Goal: Task Accomplishment & Management: Use online tool/utility

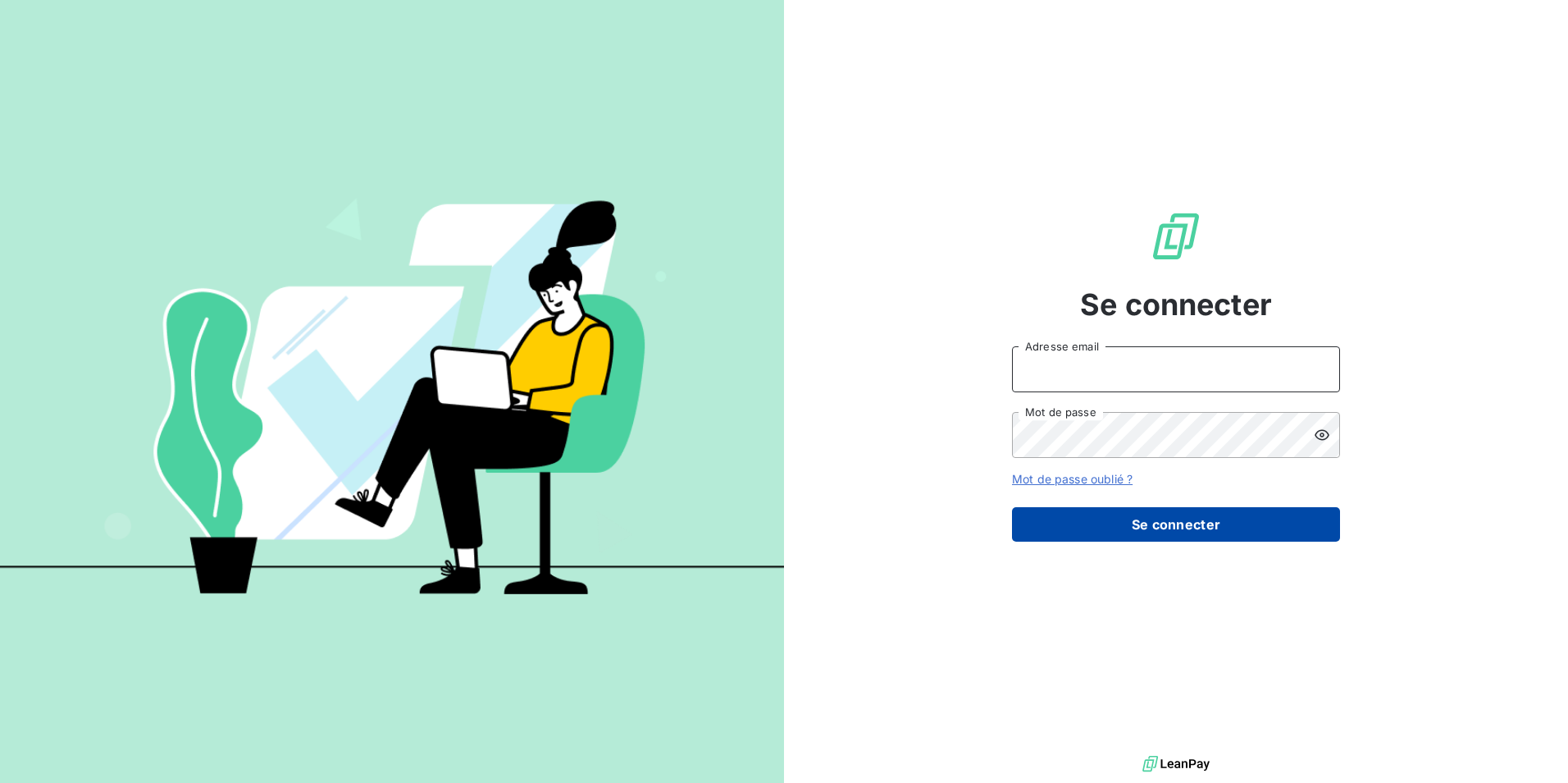
type input "[PERSON_NAME][EMAIL_ADDRESS][DOMAIN_NAME]"
click at [1152, 526] on button "Se connecter" at bounding box center [1176, 525] width 328 height 35
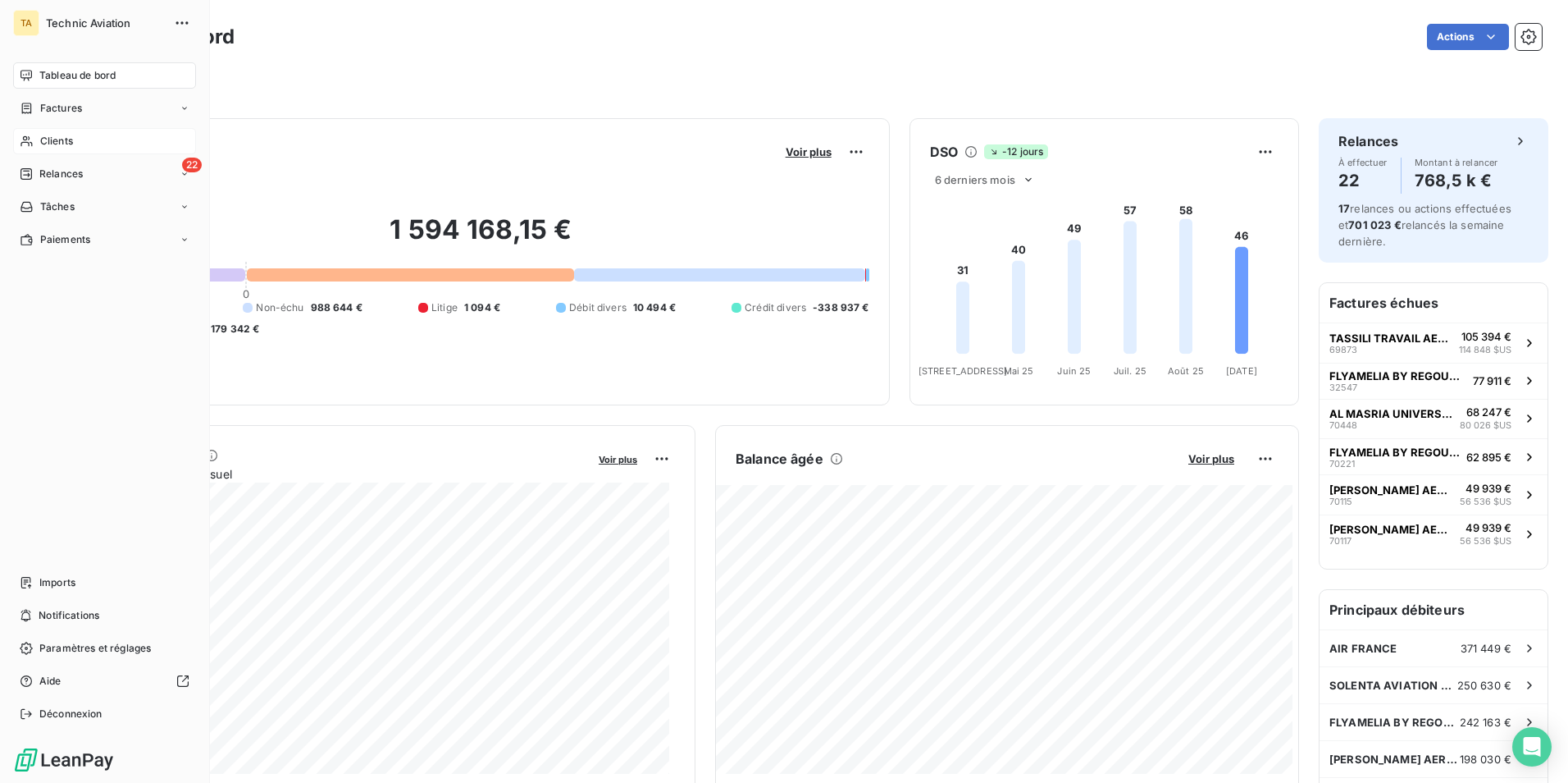
click at [53, 137] on span "Clients" at bounding box center [57, 140] width 33 height 15
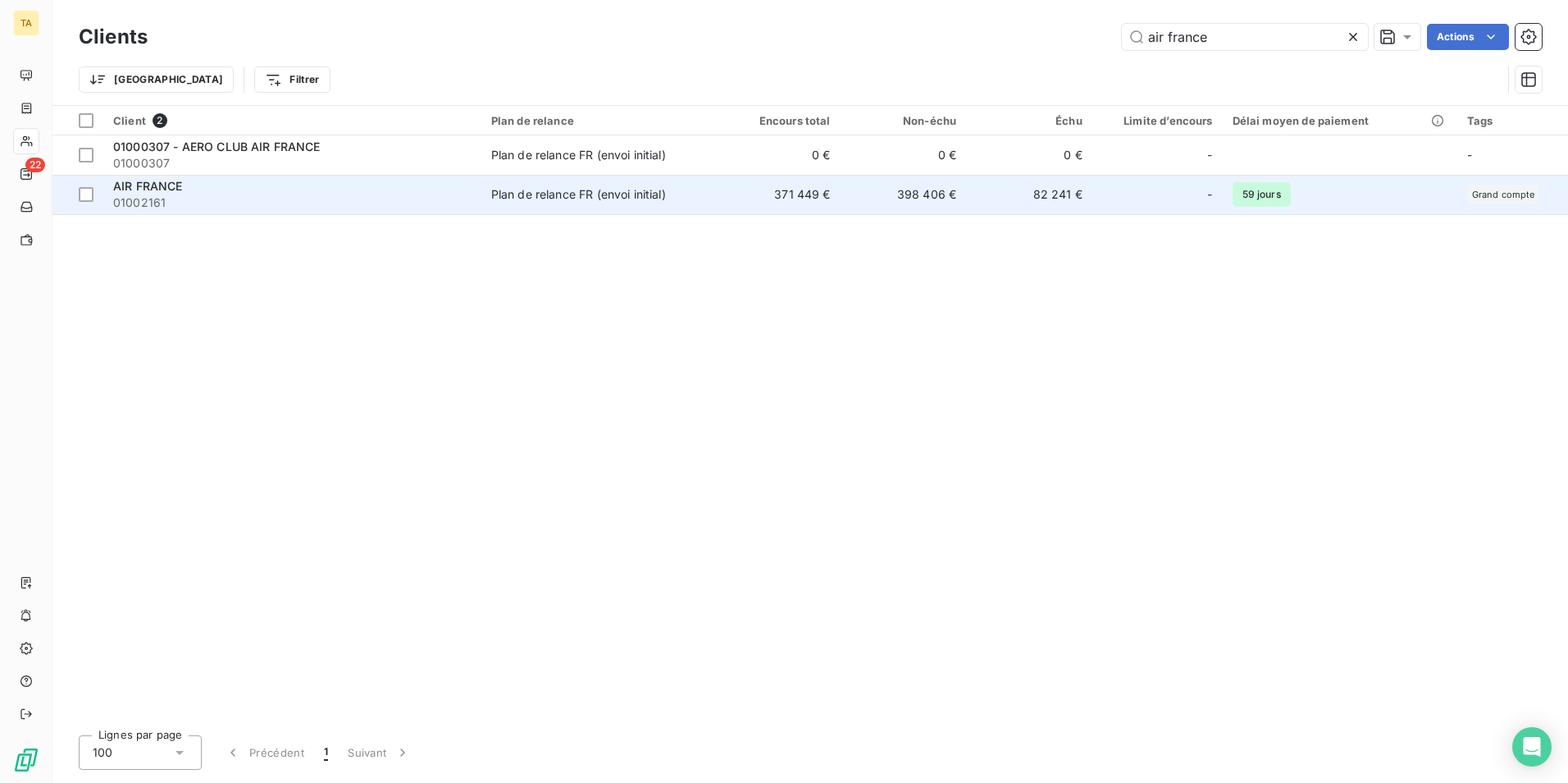
type input "air france"
click at [320, 207] on span "01002161" at bounding box center [292, 202] width 358 height 17
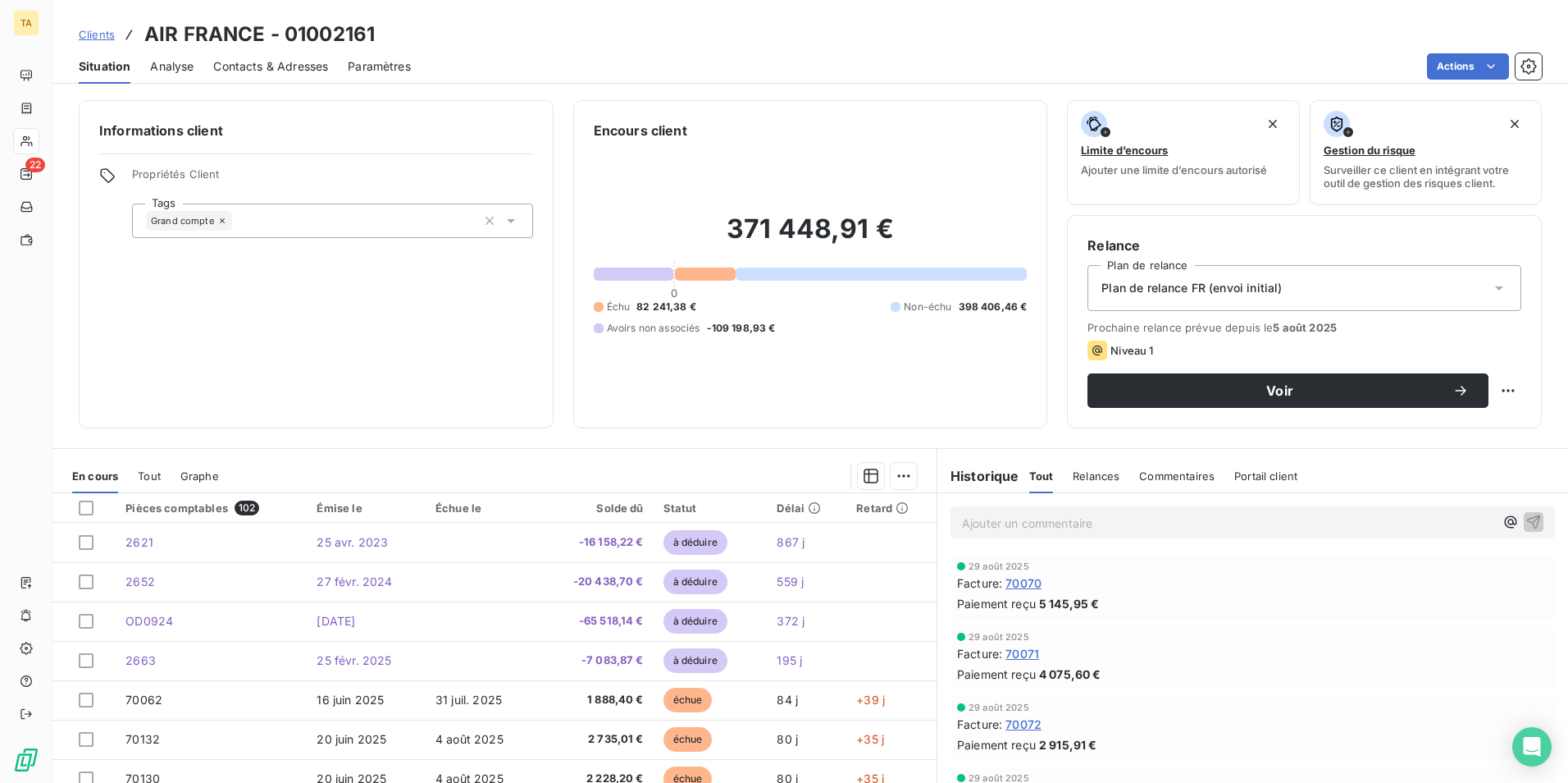
scroll to position [82, 0]
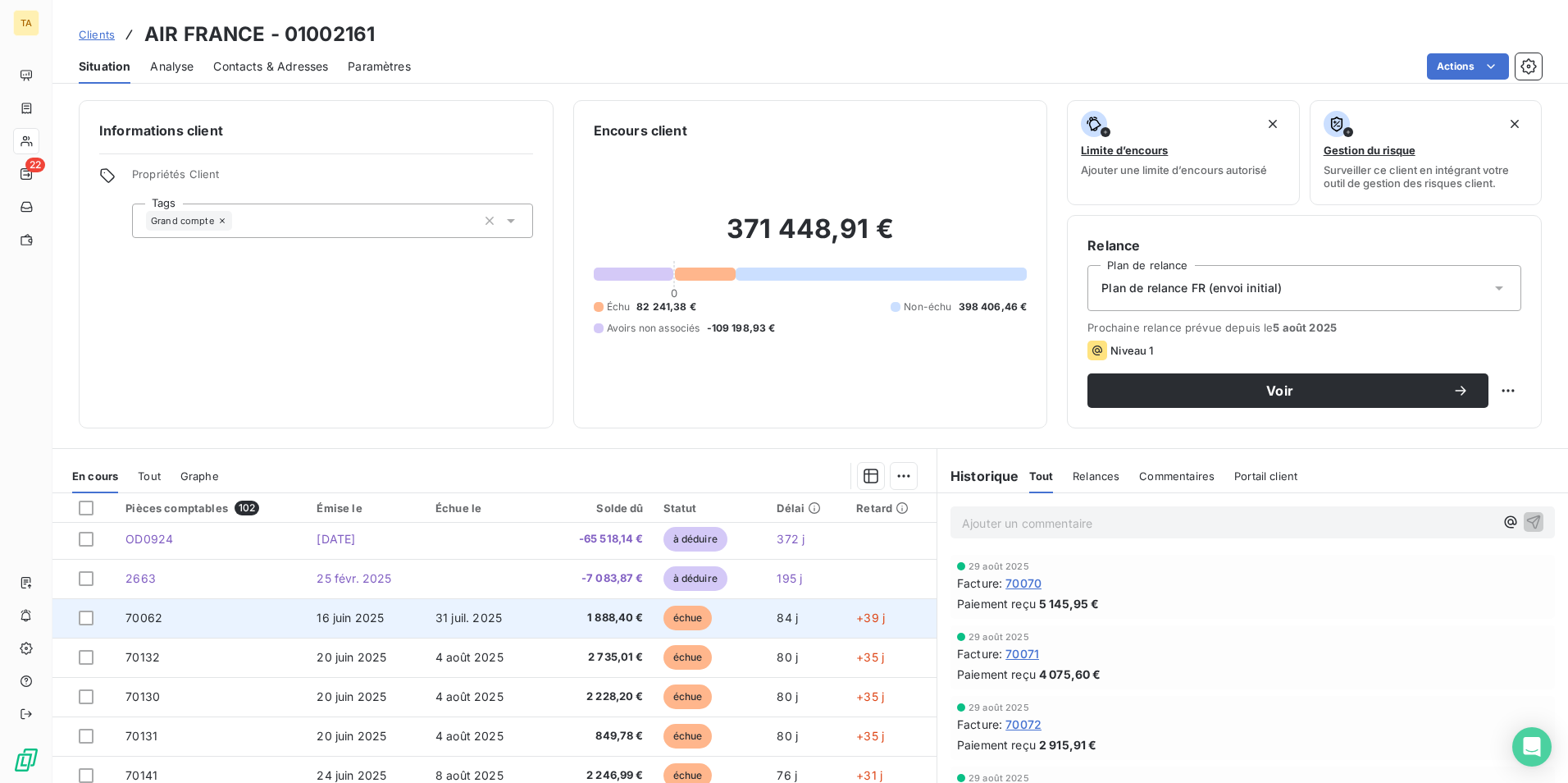
click at [211, 616] on td "70062" at bounding box center [211, 617] width 191 height 39
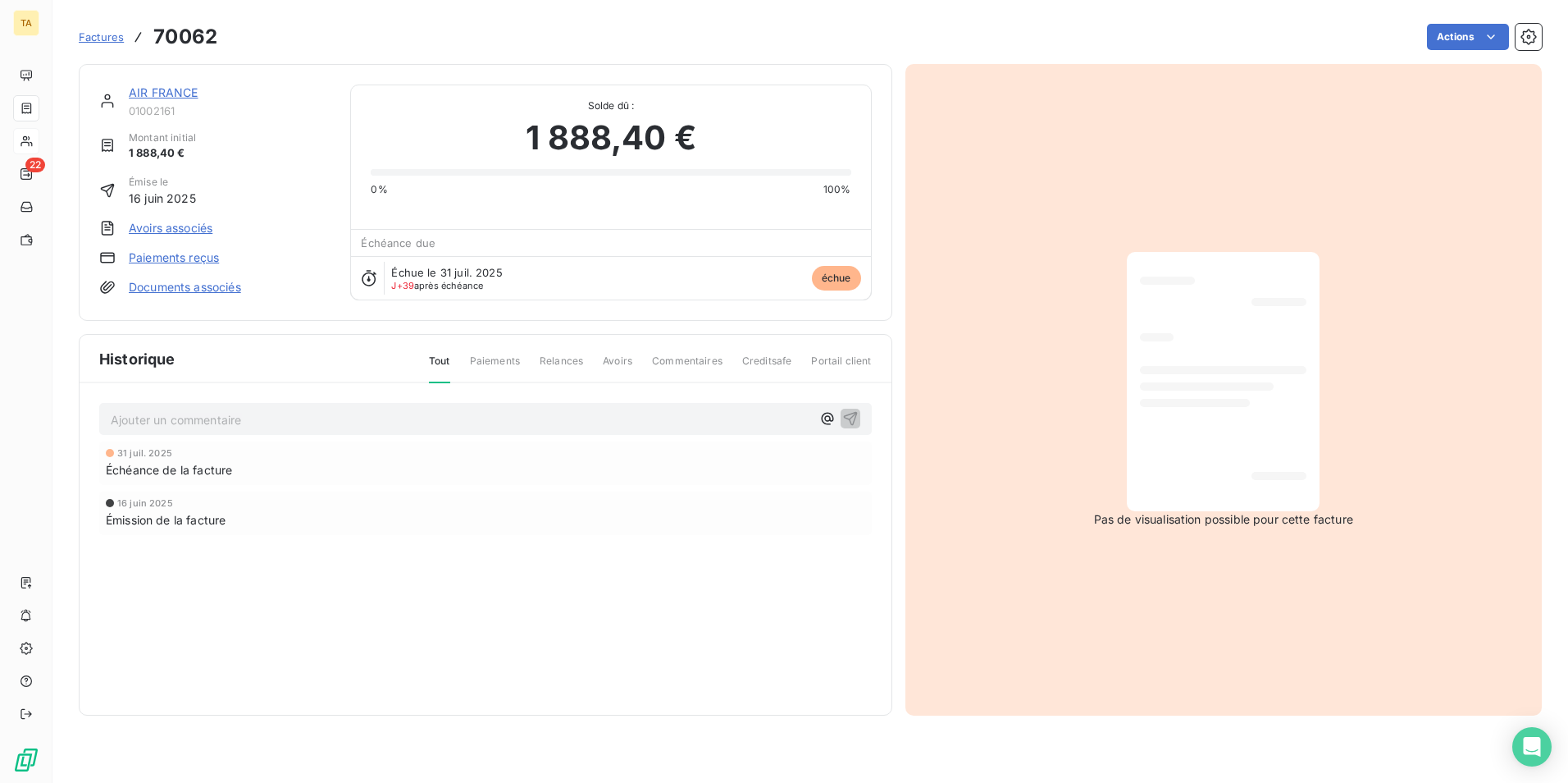
click at [182, 256] on link "Paiements reçus" at bounding box center [174, 257] width 91 height 17
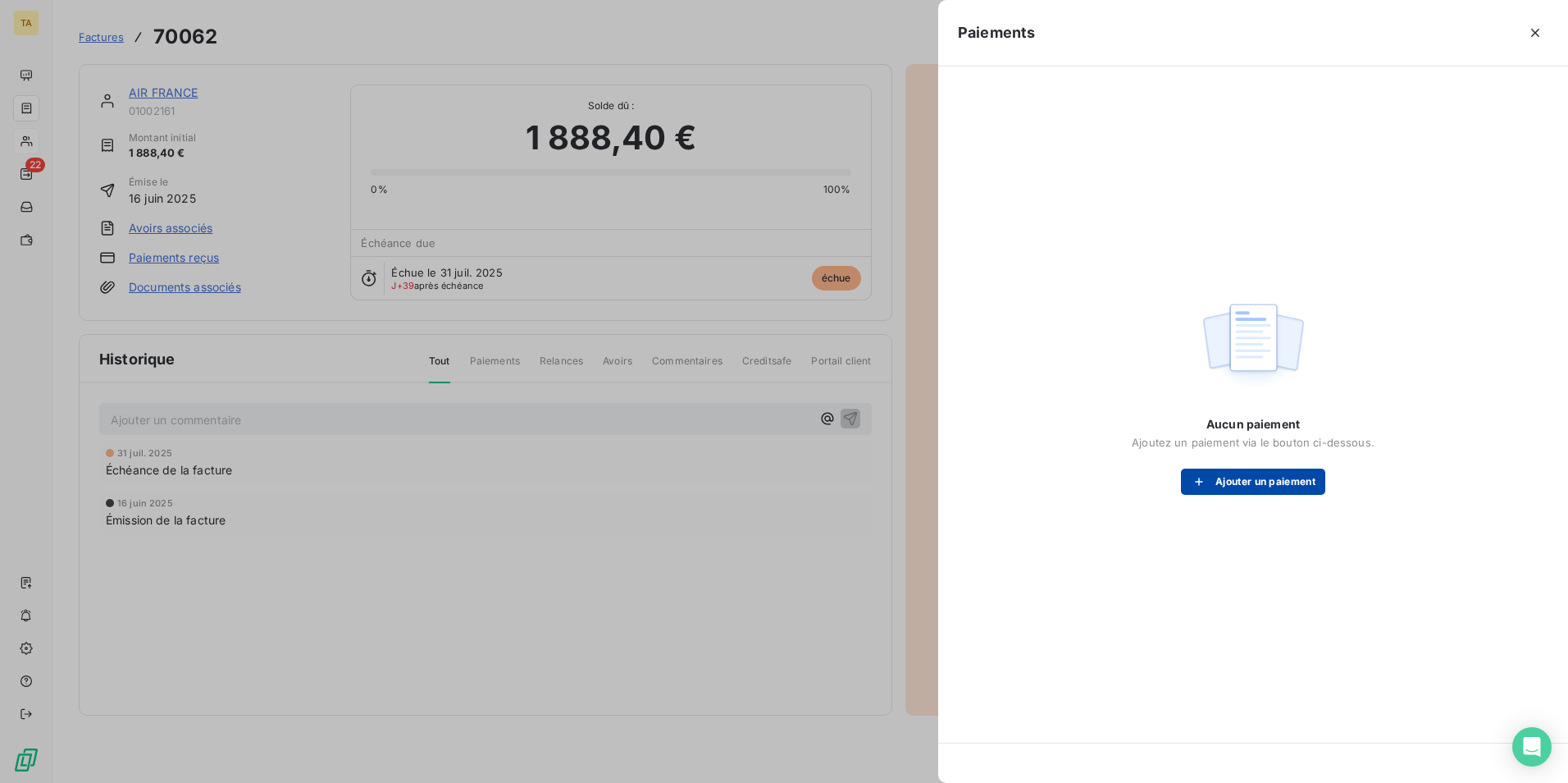
click at [1259, 481] on button "Ajouter un paiement" at bounding box center [1253, 481] width 145 height 26
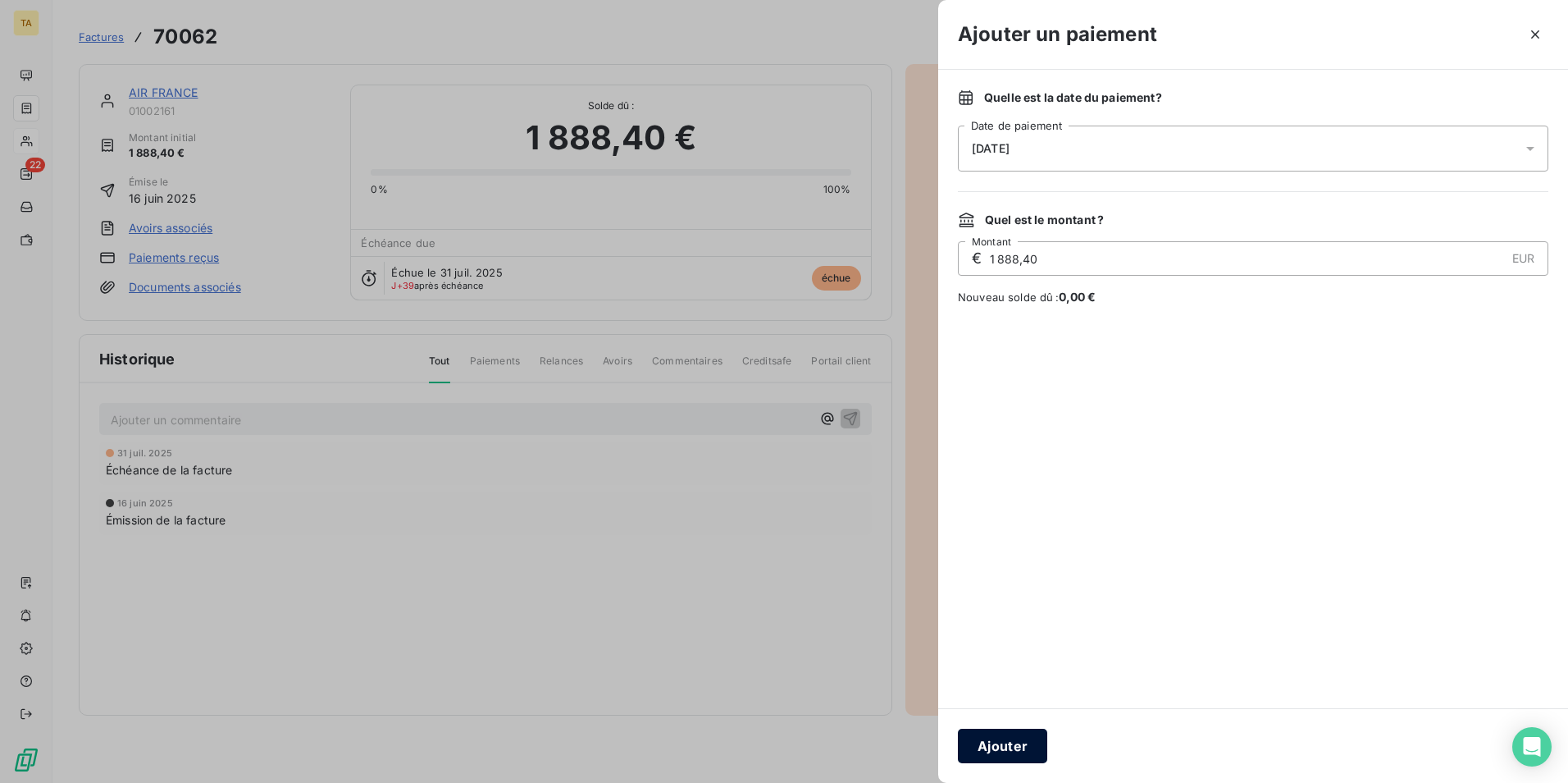
click at [988, 752] on button "Ajouter" at bounding box center [1002, 746] width 90 height 35
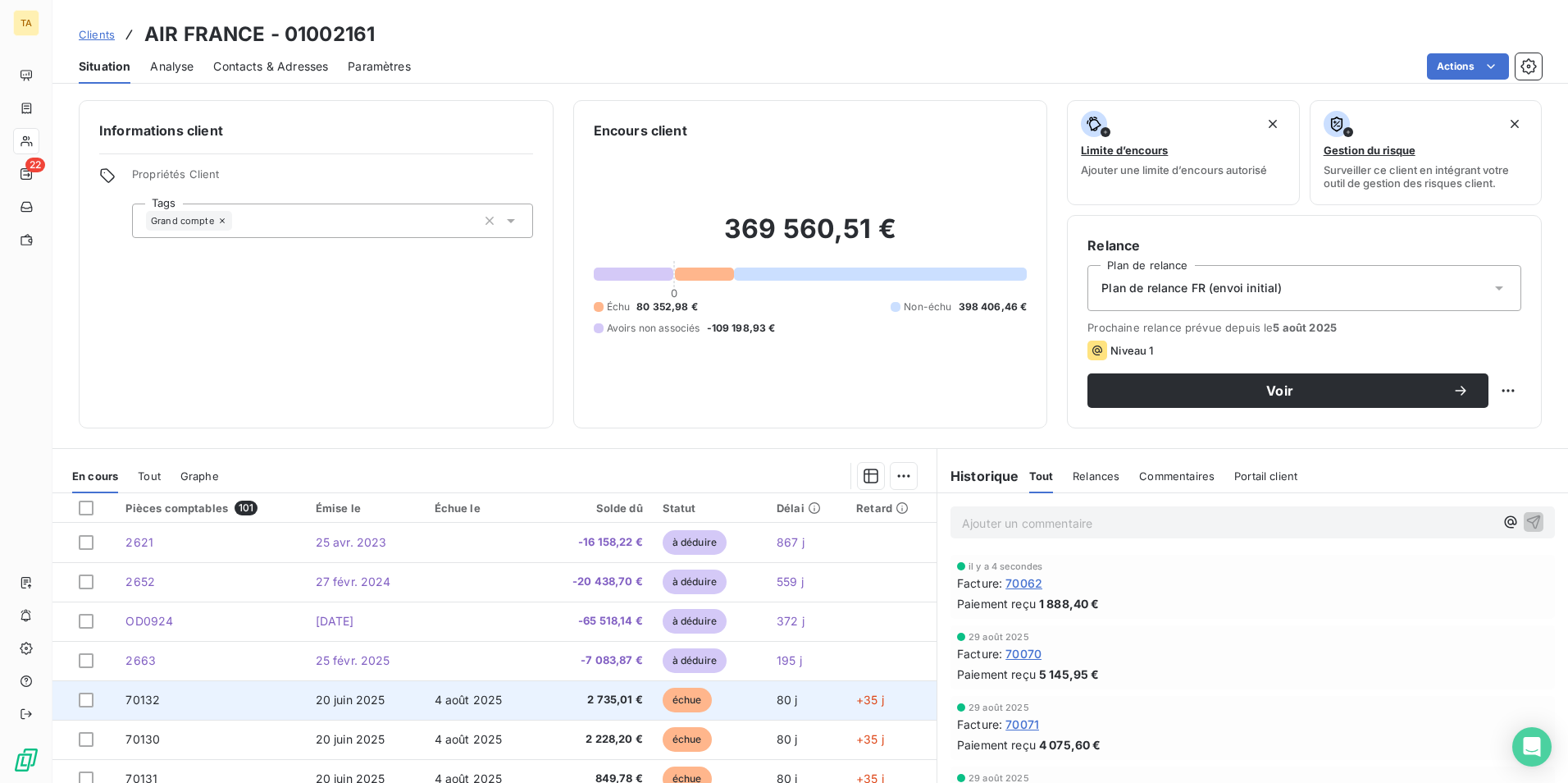
click at [204, 700] on td "70132" at bounding box center [210, 699] width 189 height 39
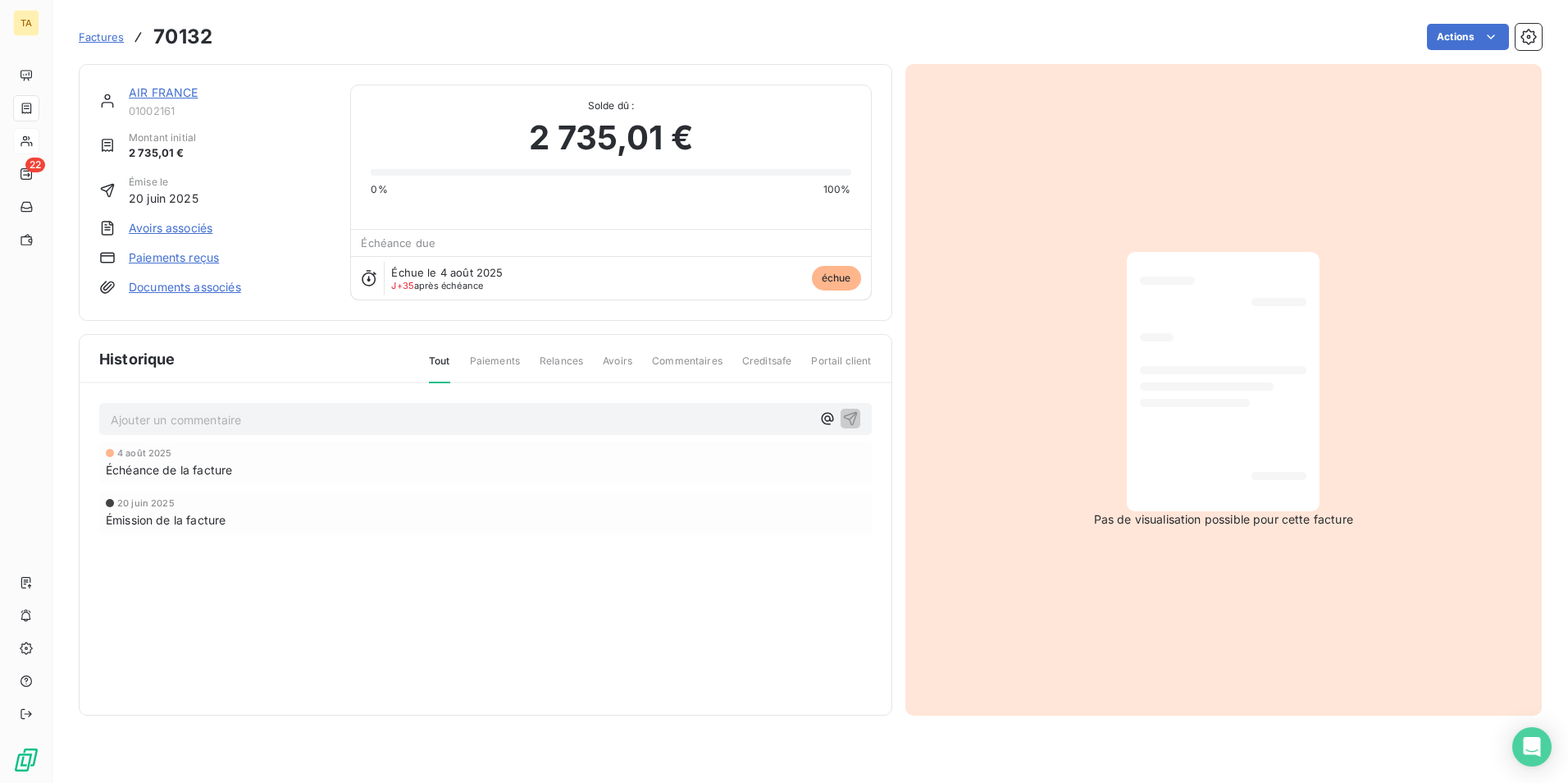
click at [187, 257] on link "Paiements reçus" at bounding box center [174, 257] width 91 height 17
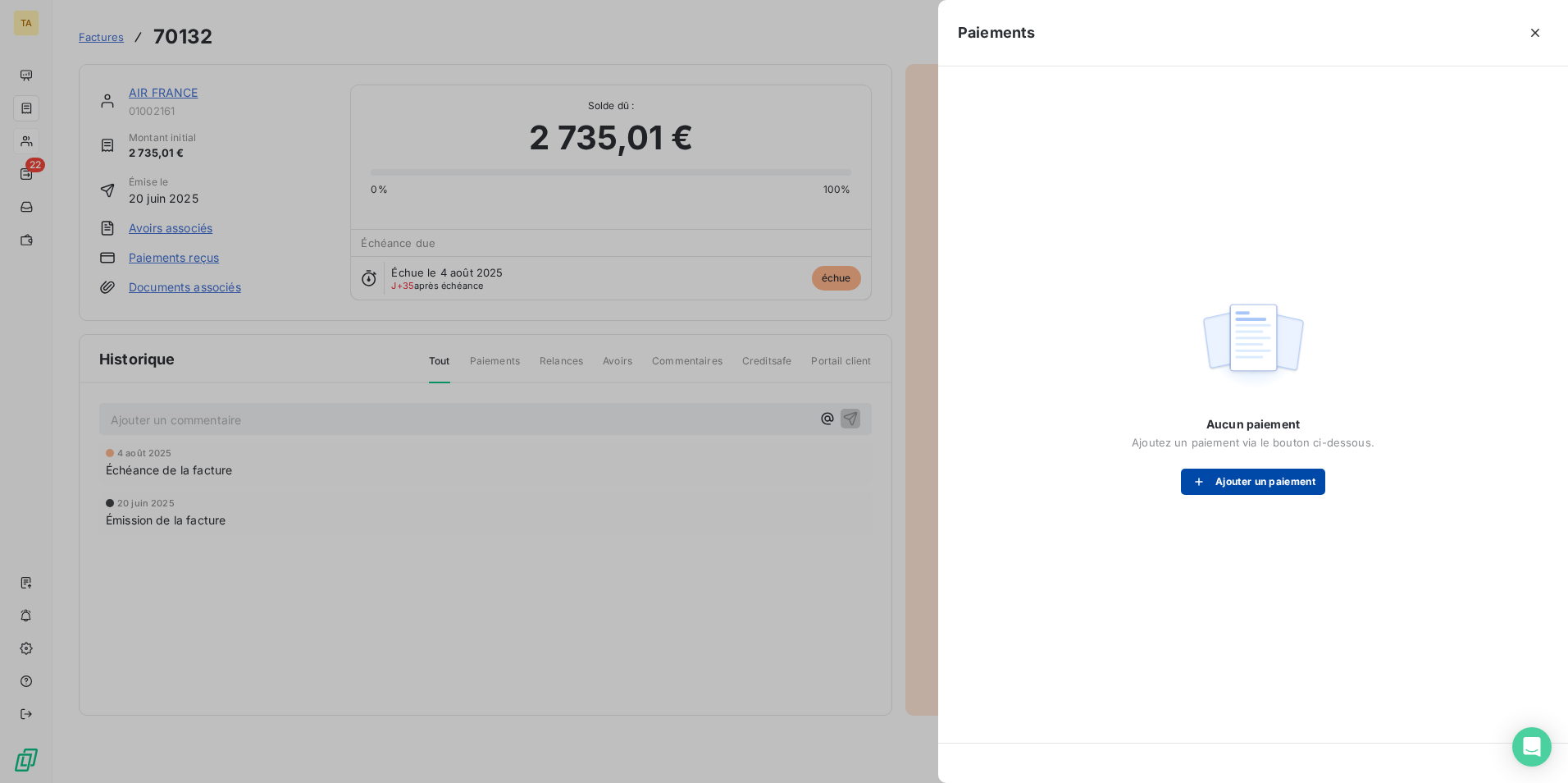
click at [1243, 475] on button "Ajouter un paiement" at bounding box center [1253, 481] width 145 height 26
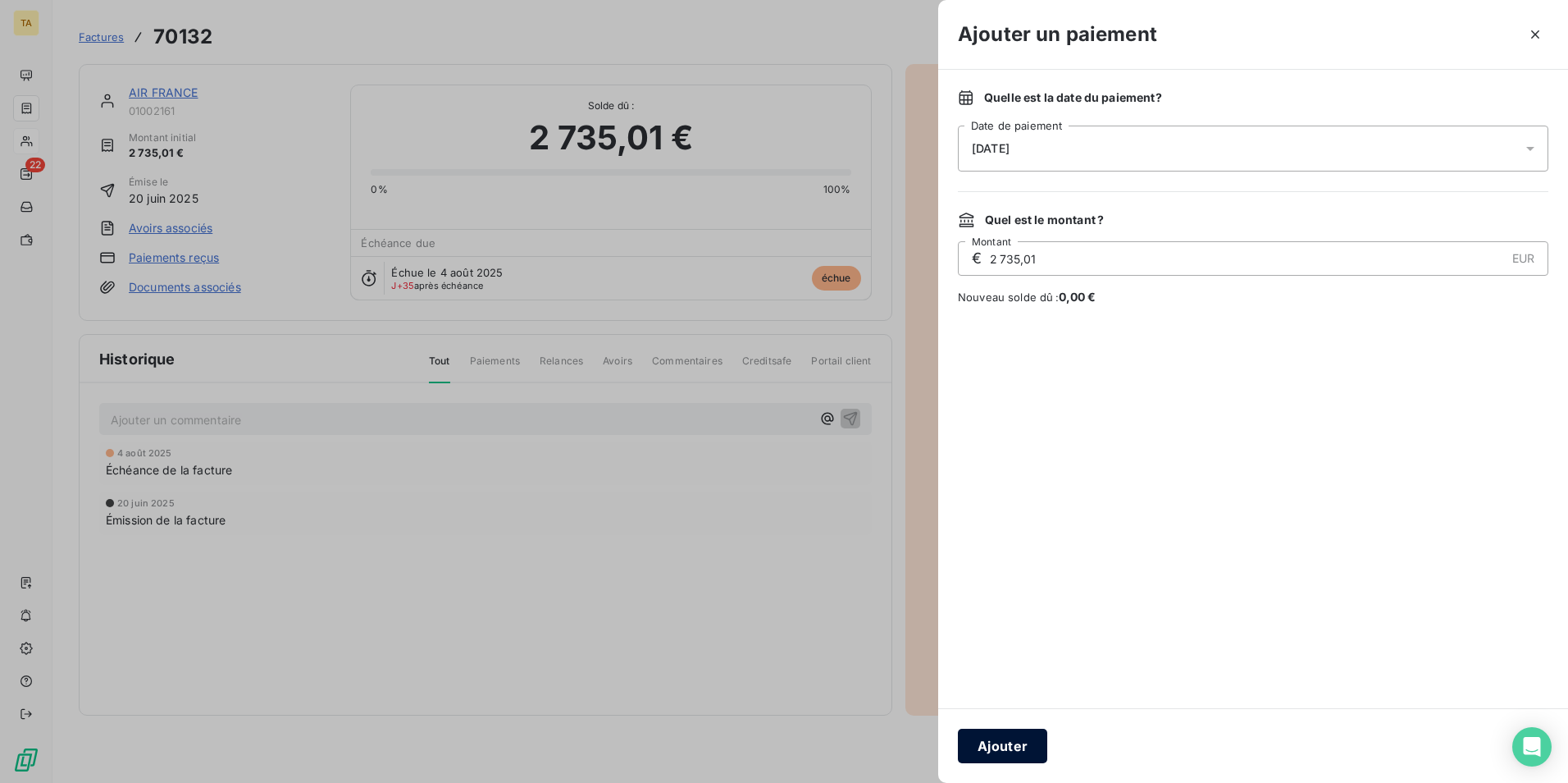
click at [1004, 747] on button "Ajouter" at bounding box center [1002, 746] width 90 height 35
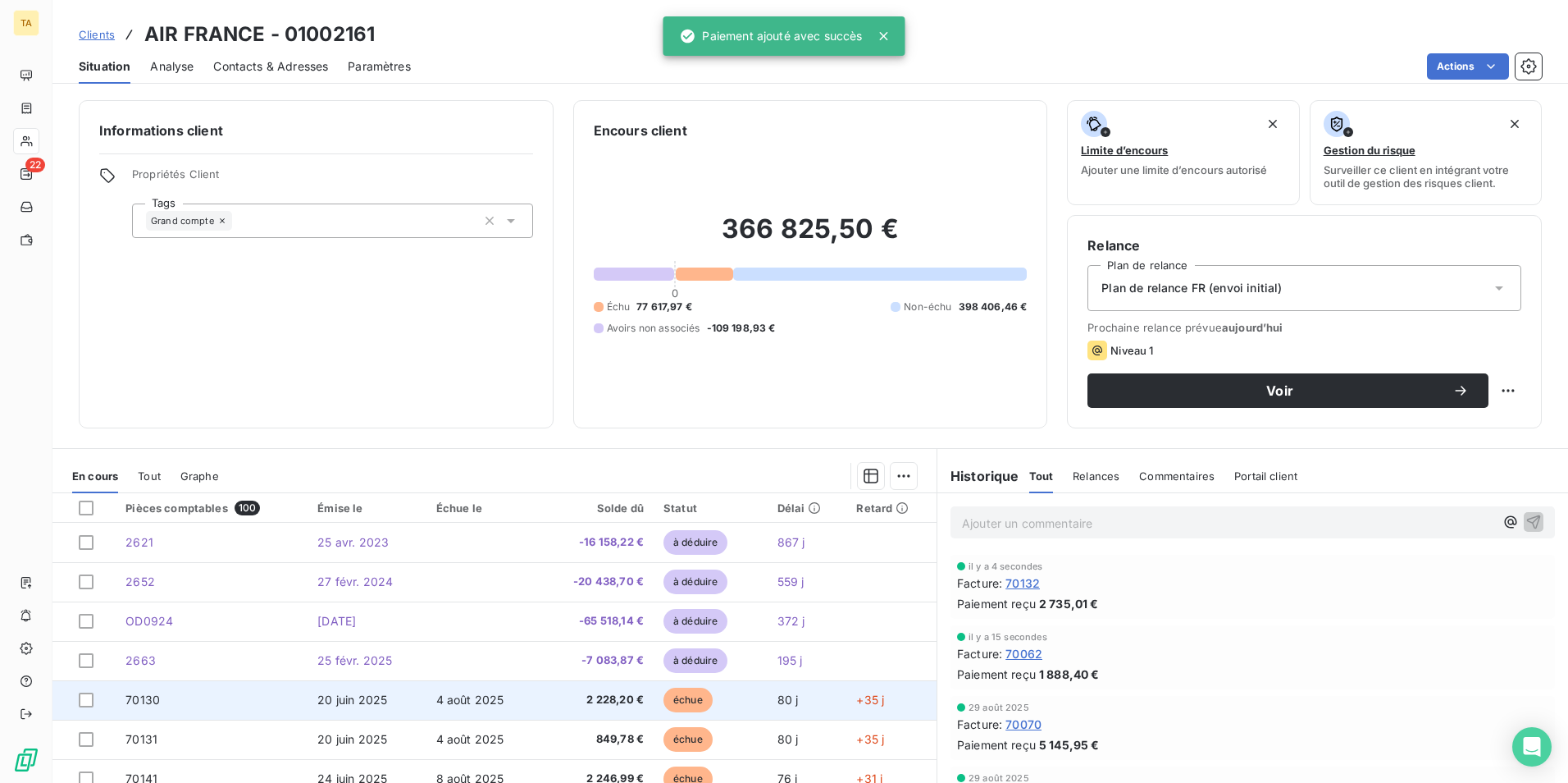
click at [186, 705] on td "70130" at bounding box center [212, 699] width 192 height 39
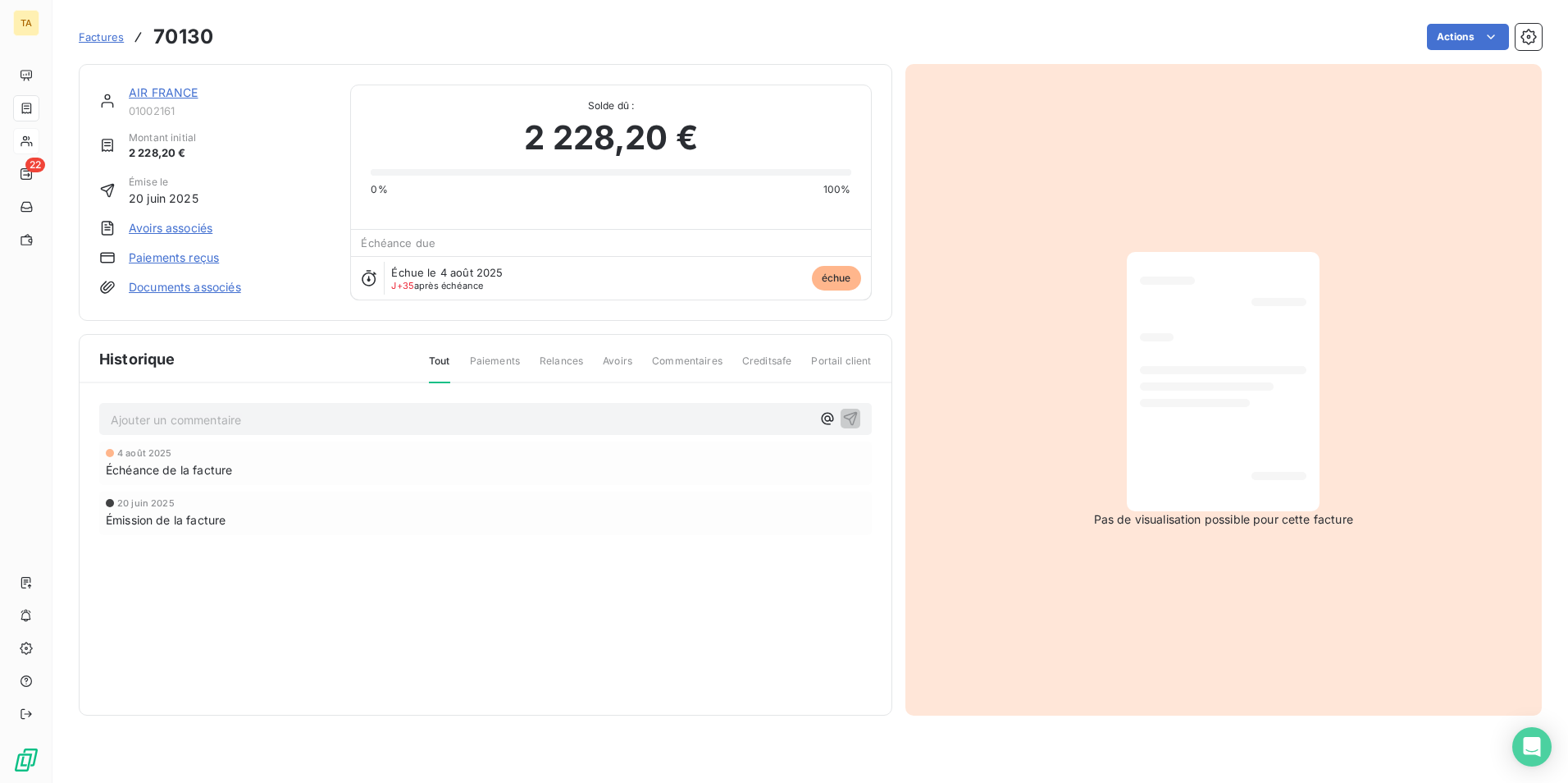
click at [185, 257] on link "Paiements reçus" at bounding box center [174, 257] width 91 height 17
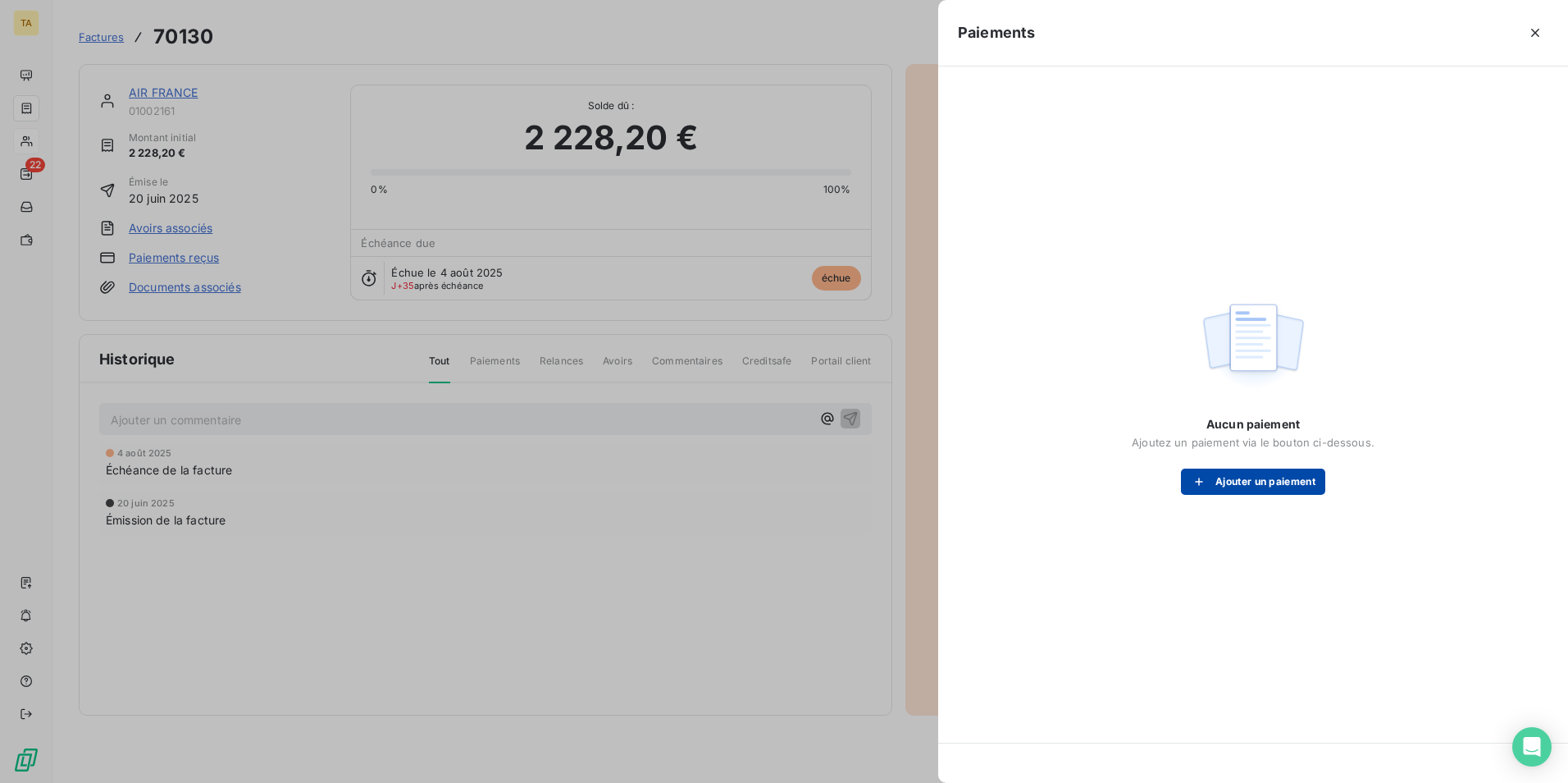
click at [1238, 480] on button "Ajouter un paiement" at bounding box center [1253, 481] width 145 height 26
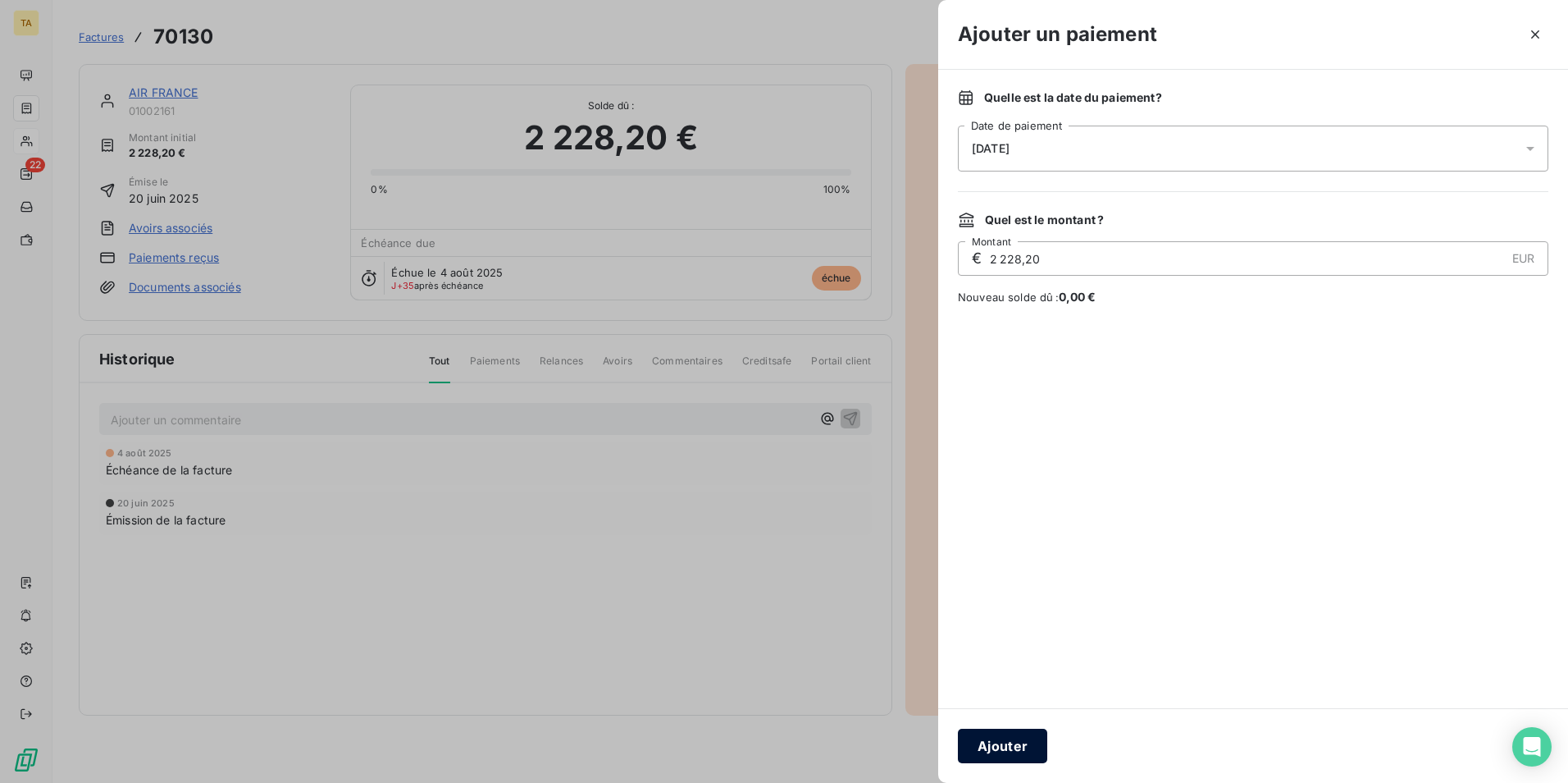
click at [1008, 745] on button "Ajouter" at bounding box center [1002, 746] width 90 height 35
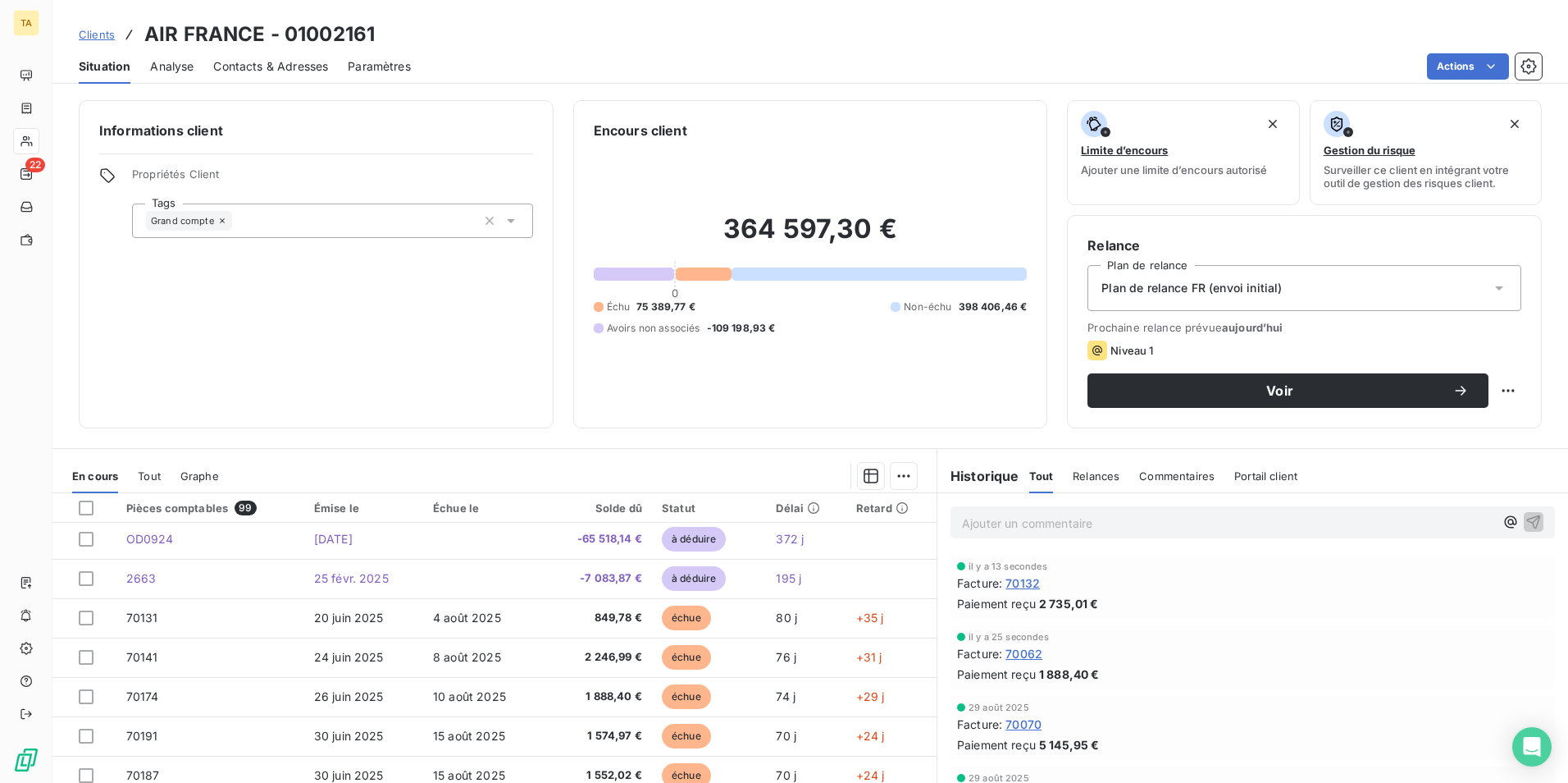
scroll to position [164, 0]
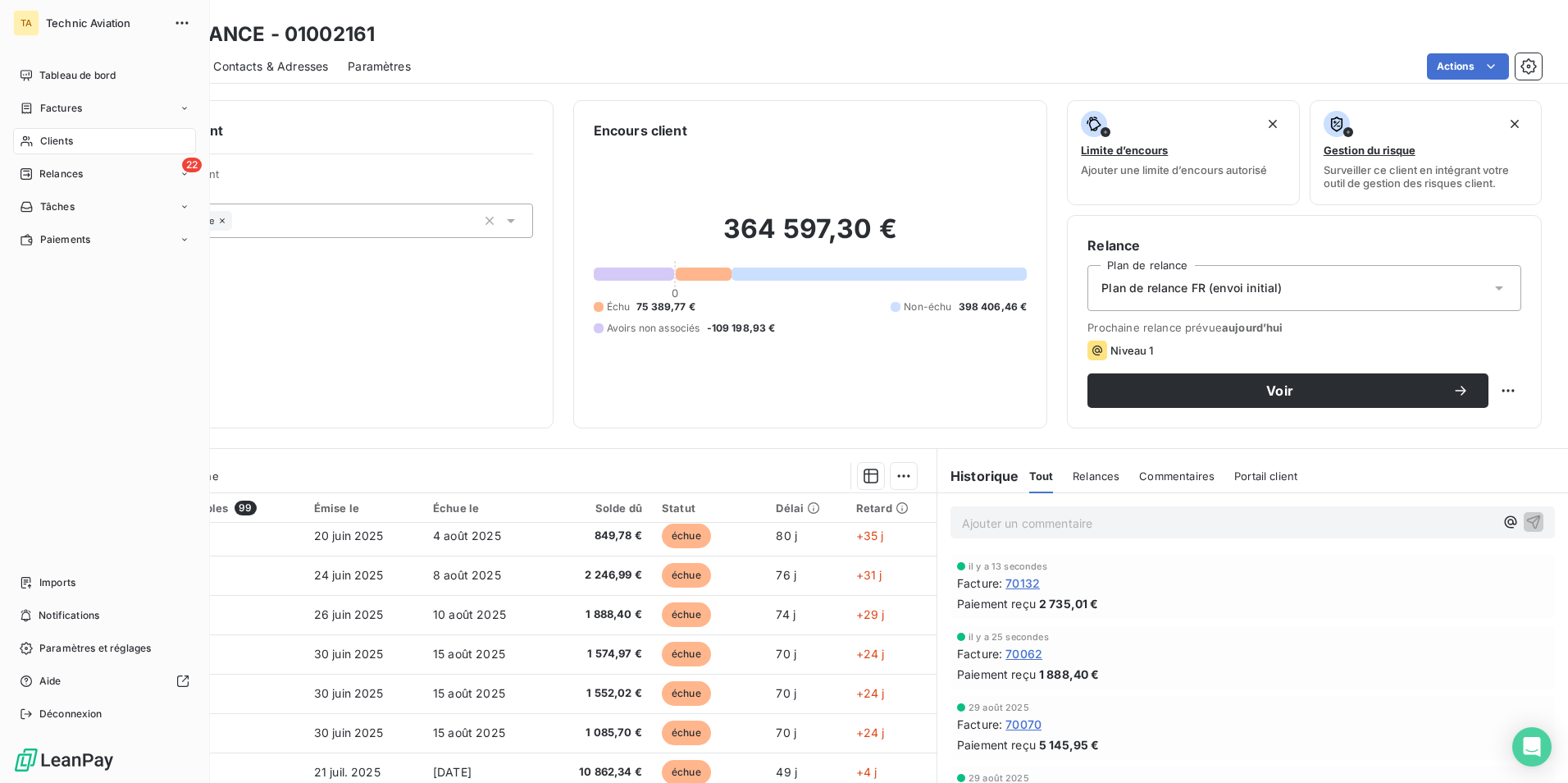
click at [58, 142] on span "Clients" at bounding box center [57, 140] width 33 height 15
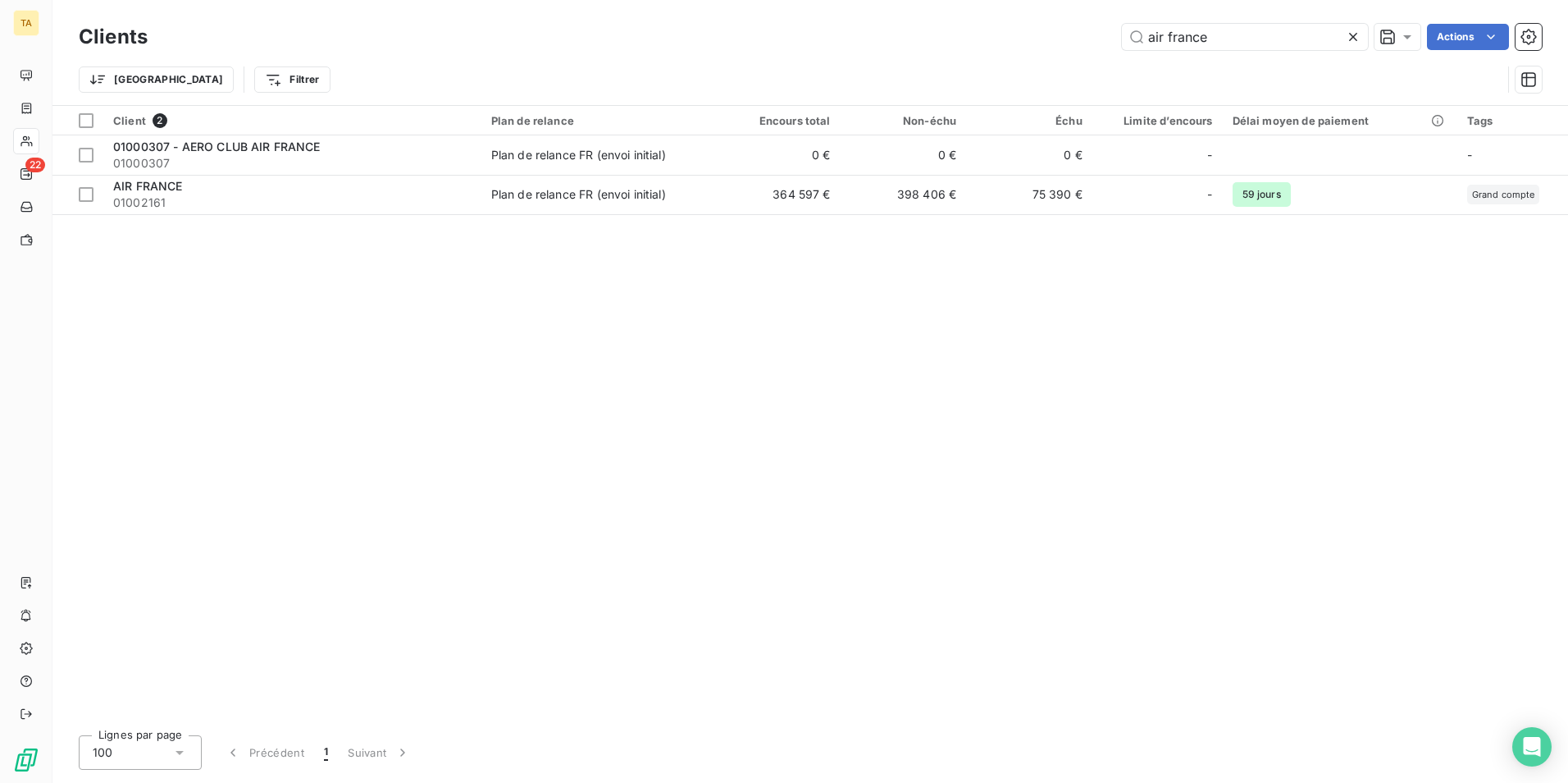
drag, startPoint x: 1224, startPoint y: 36, endPoint x: 1113, endPoint y: 36, distance: 111.0
click at [1113, 36] on div "air france Actions" at bounding box center [854, 37] width 1375 height 26
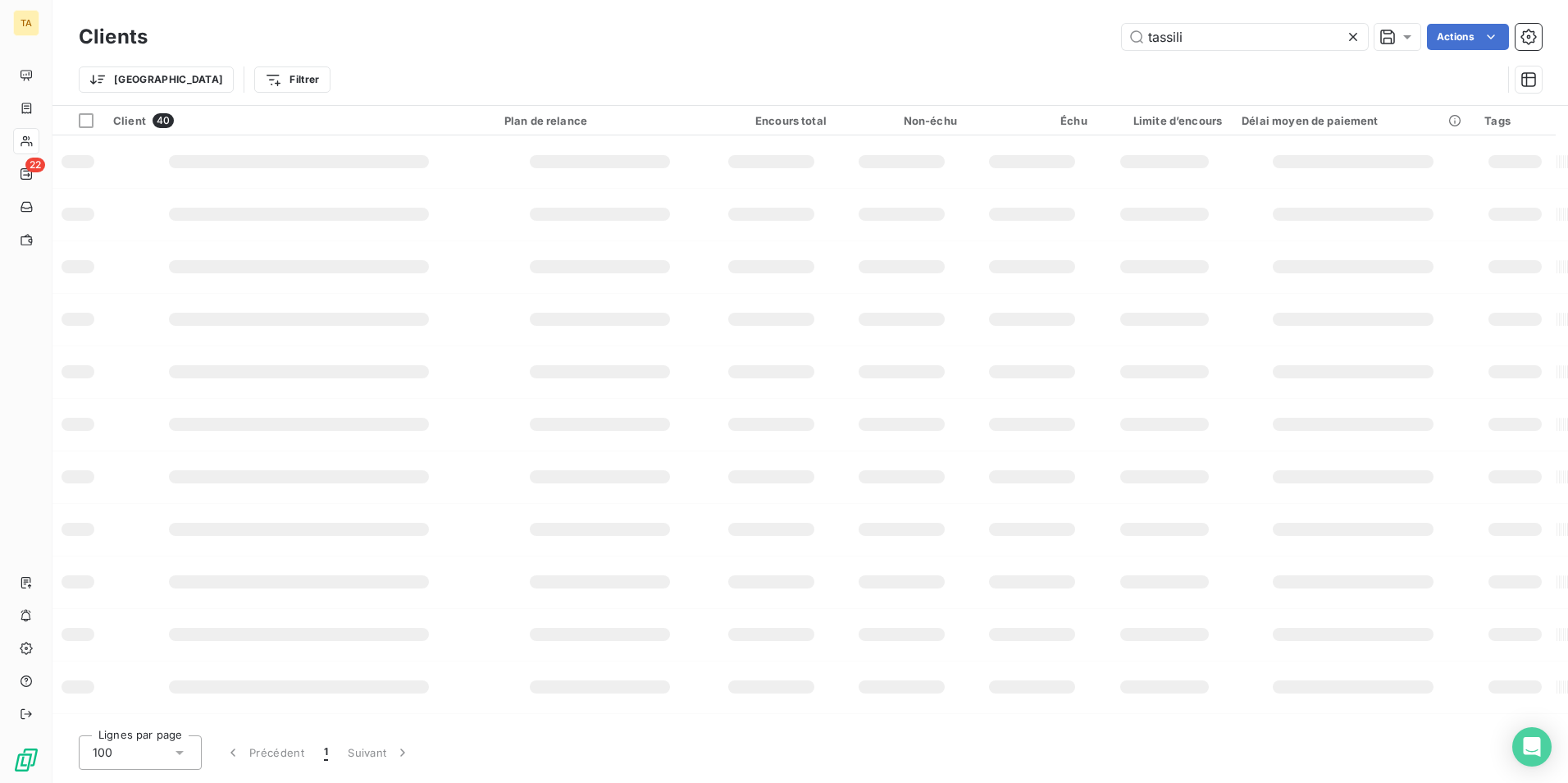
type input "tassili"
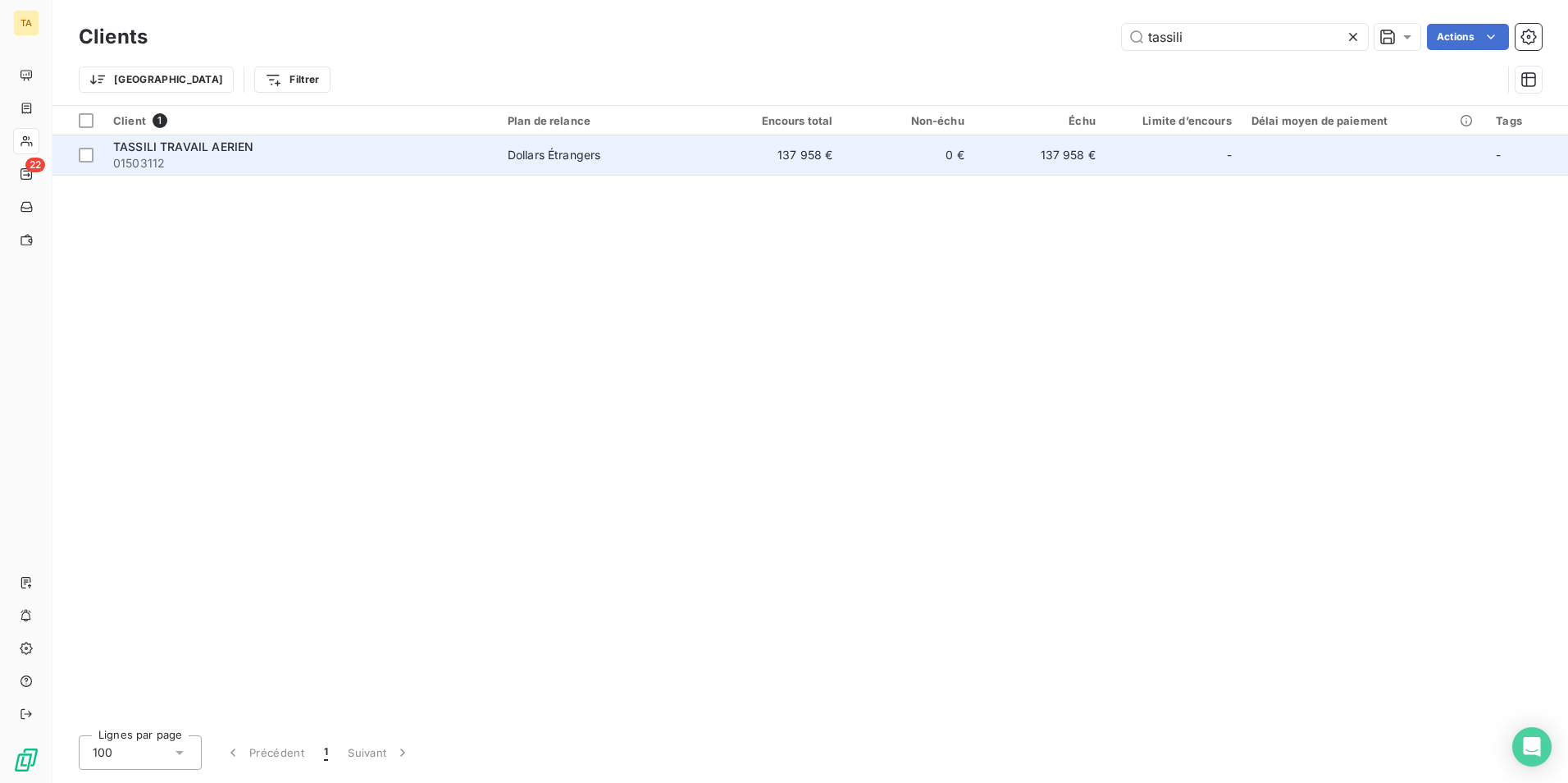
click at [200, 155] on span "01503112" at bounding box center [301, 163] width 375 height 17
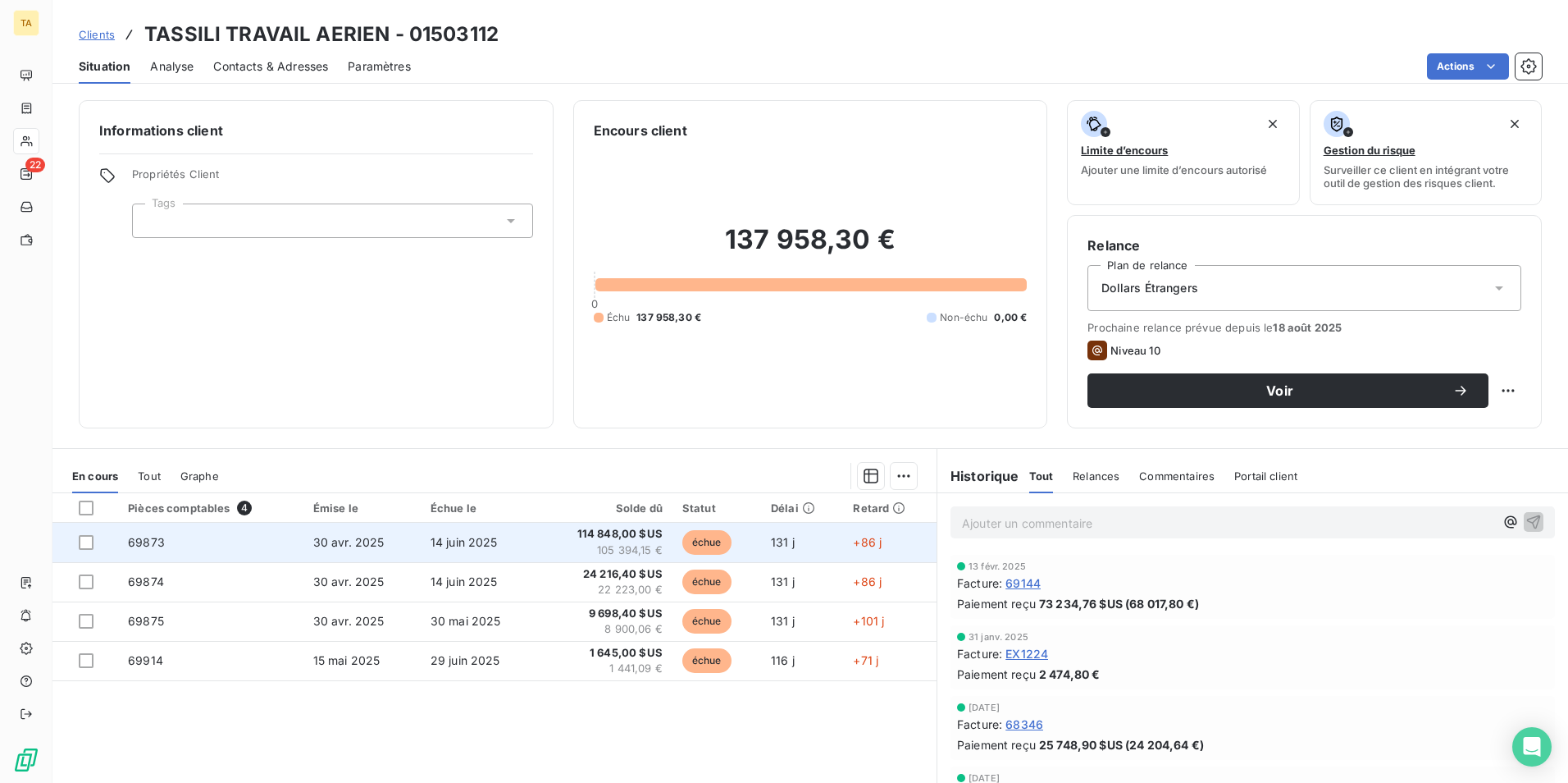
click at [198, 541] on td "69873" at bounding box center [211, 541] width 186 height 39
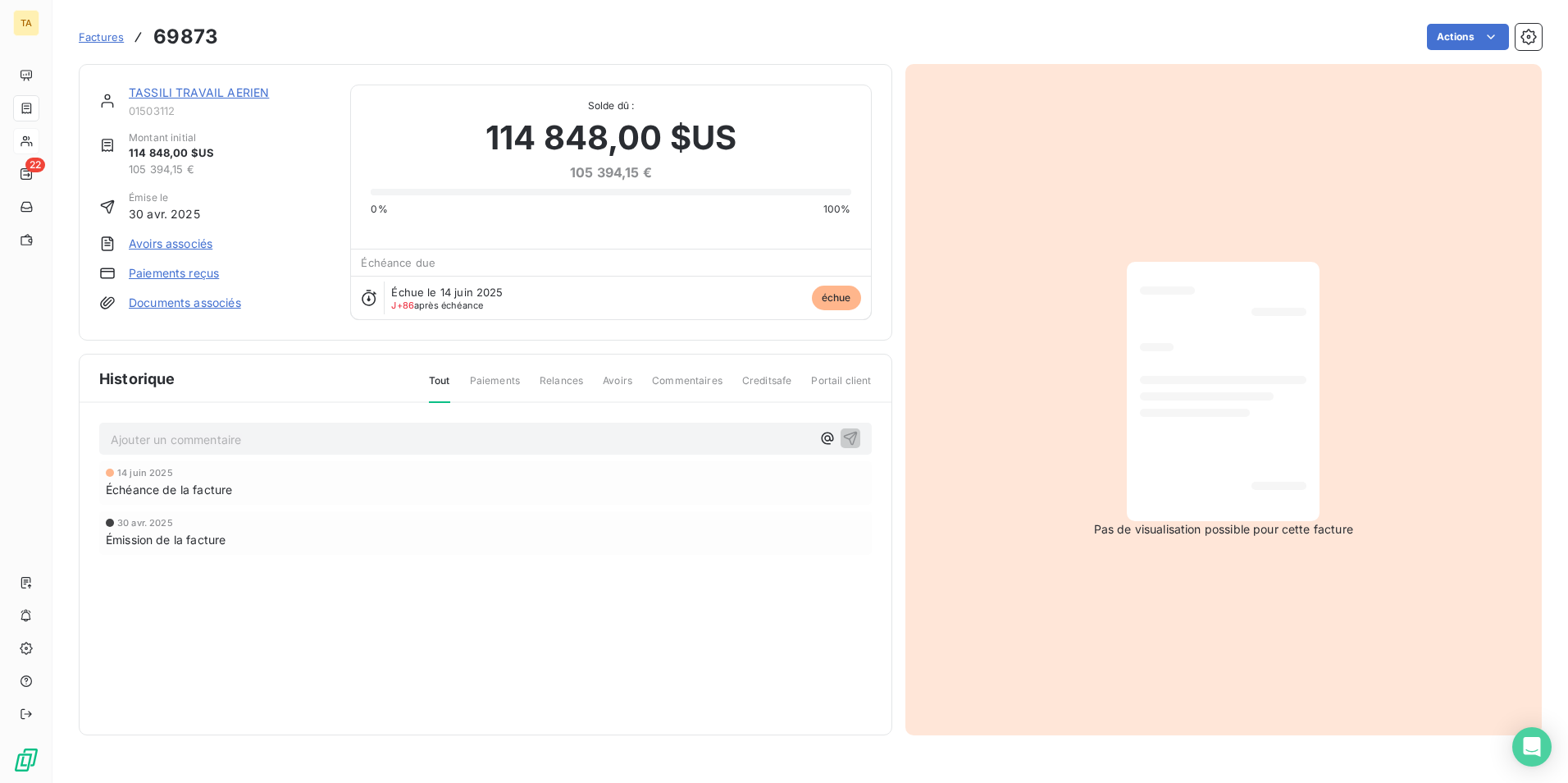
click at [191, 273] on link "Paiements reçus" at bounding box center [174, 273] width 91 height 17
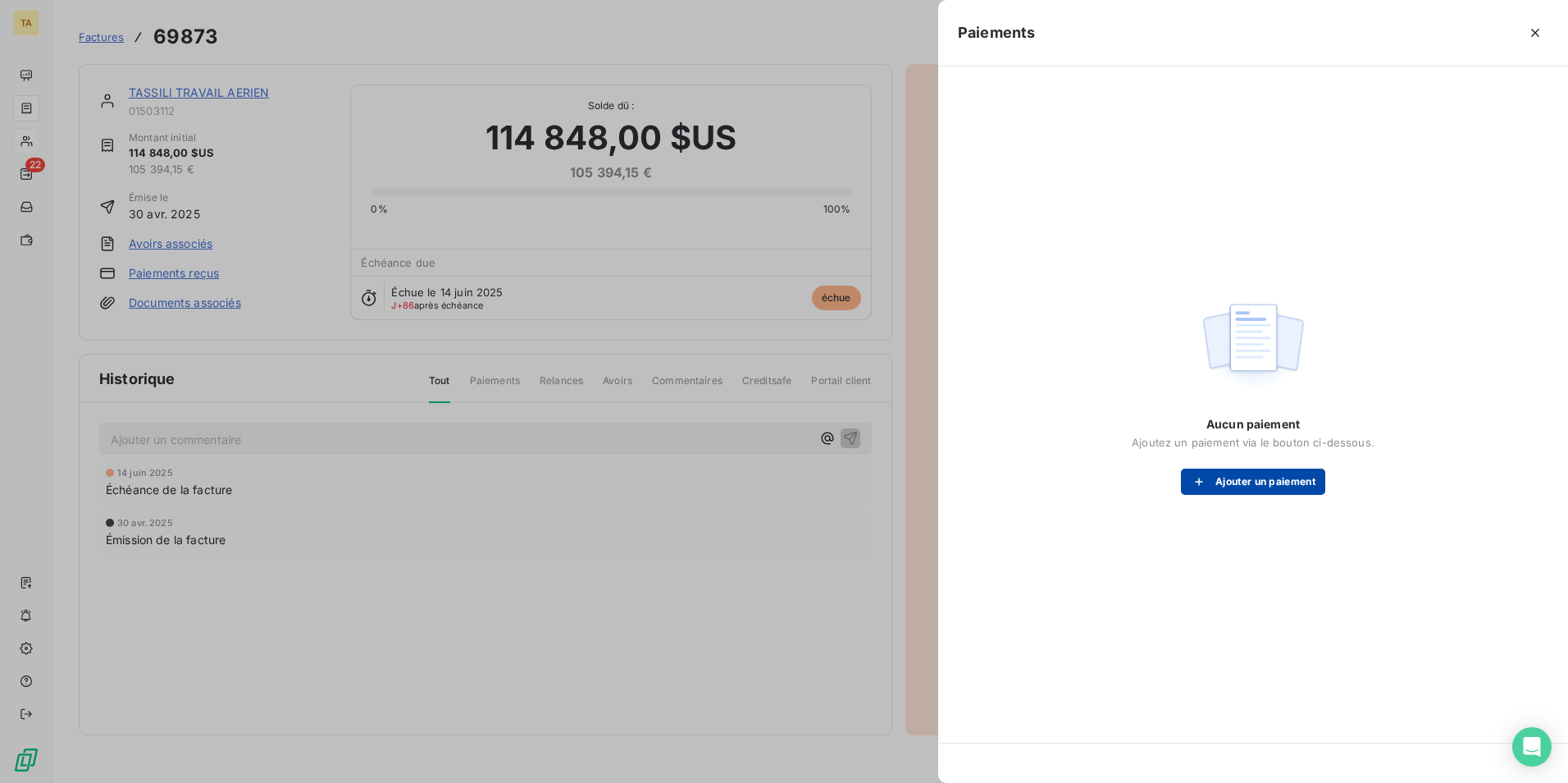
click at [1250, 481] on button "Ajouter un paiement" at bounding box center [1253, 481] width 145 height 26
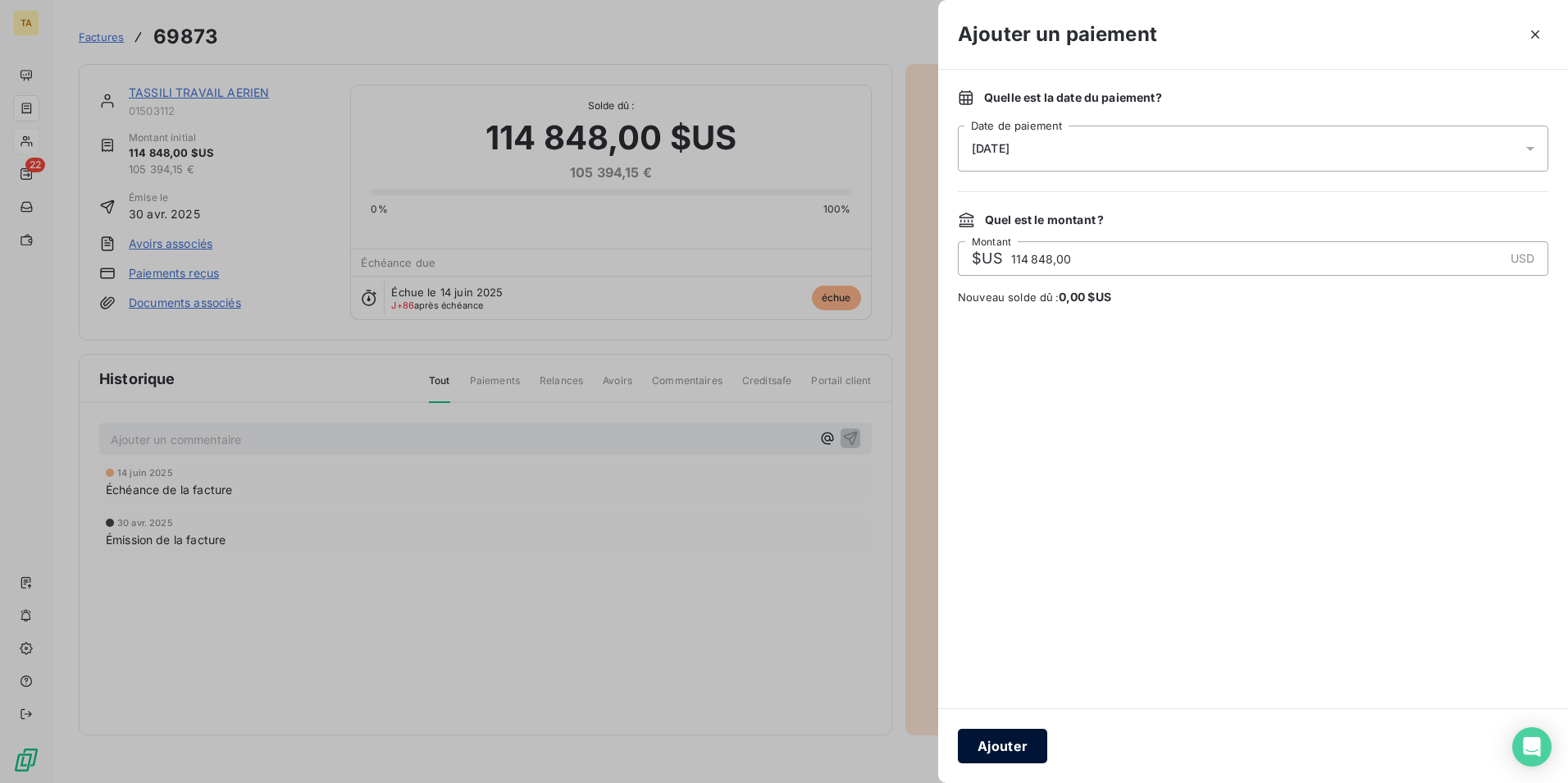
click at [1001, 746] on button "Ajouter" at bounding box center [1002, 746] width 90 height 35
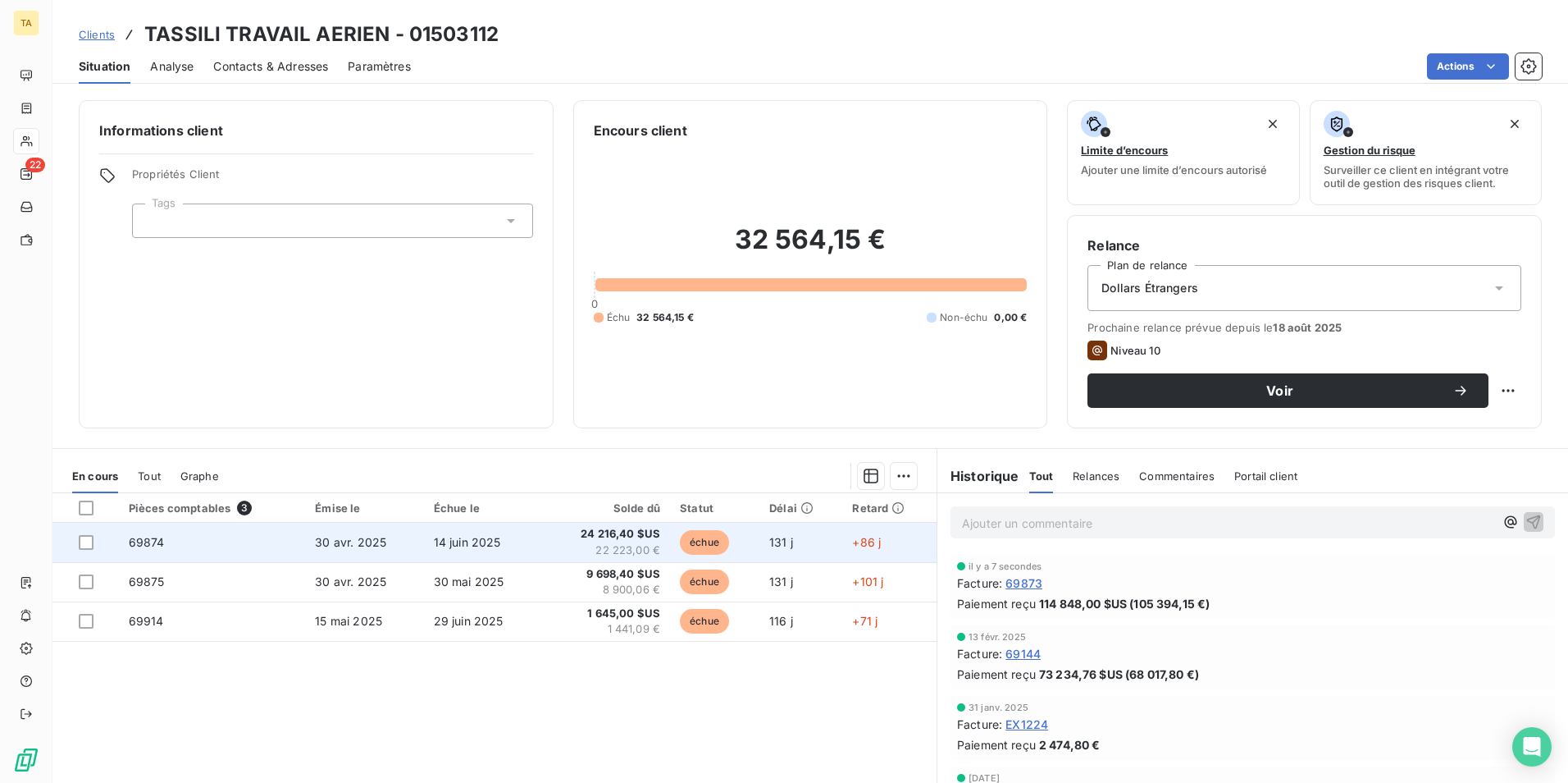
click at [157, 548] on span "69874" at bounding box center [146, 542] width 36 height 14
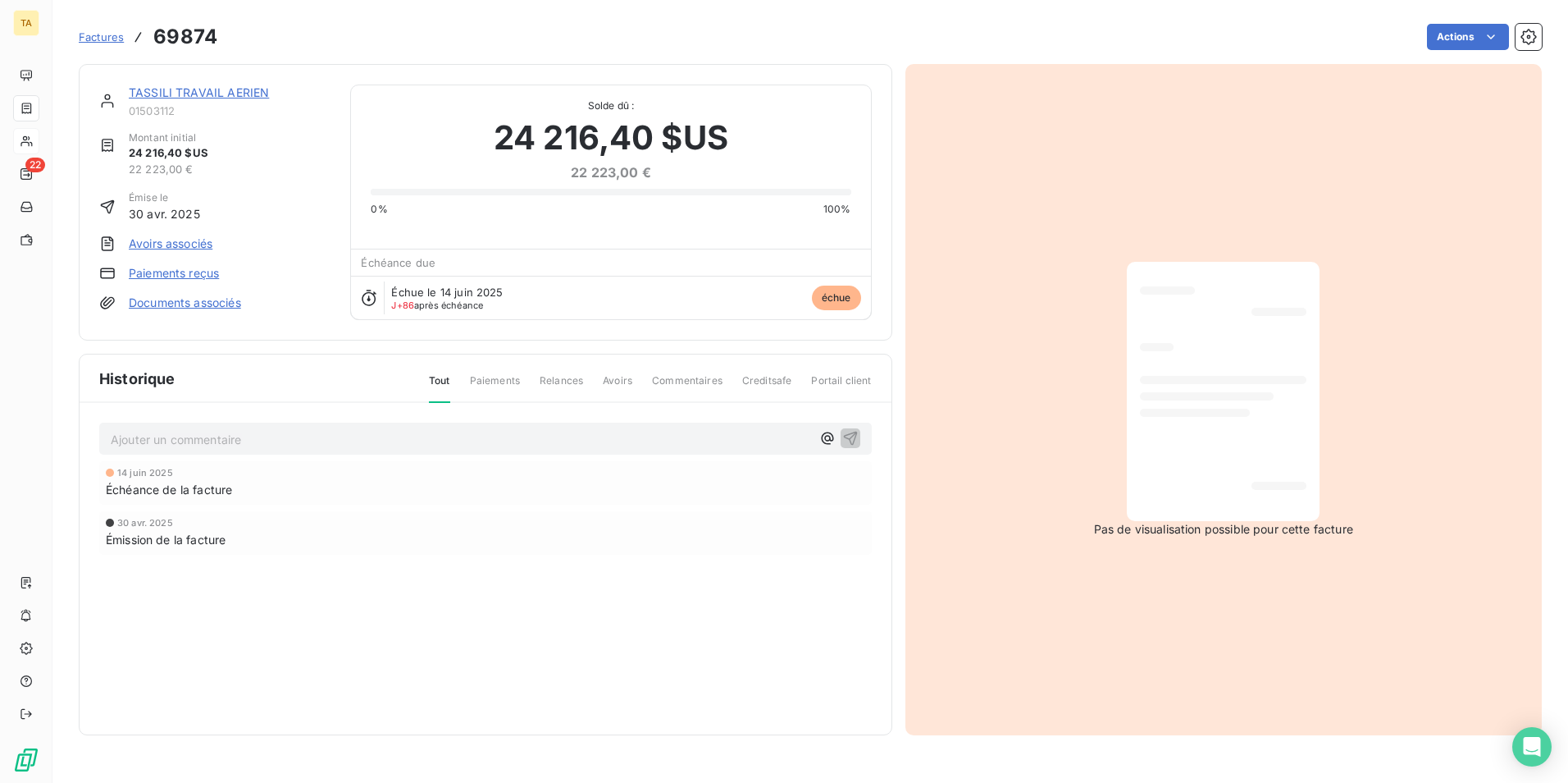
click at [191, 269] on link "Paiements reçus" at bounding box center [174, 273] width 91 height 17
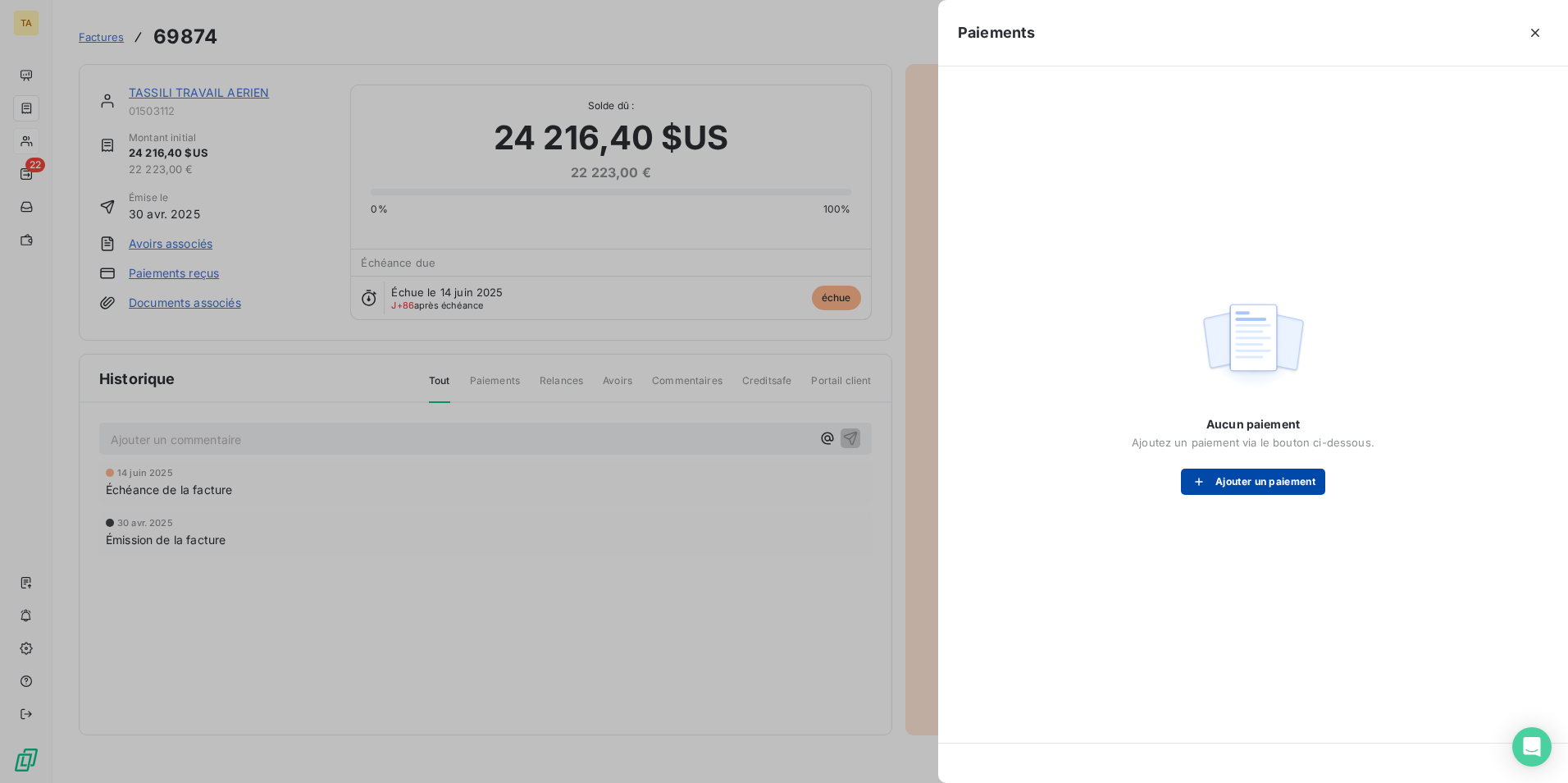
click at [1250, 484] on button "Ajouter un paiement" at bounding box center [1253, 481] width 145 height 26
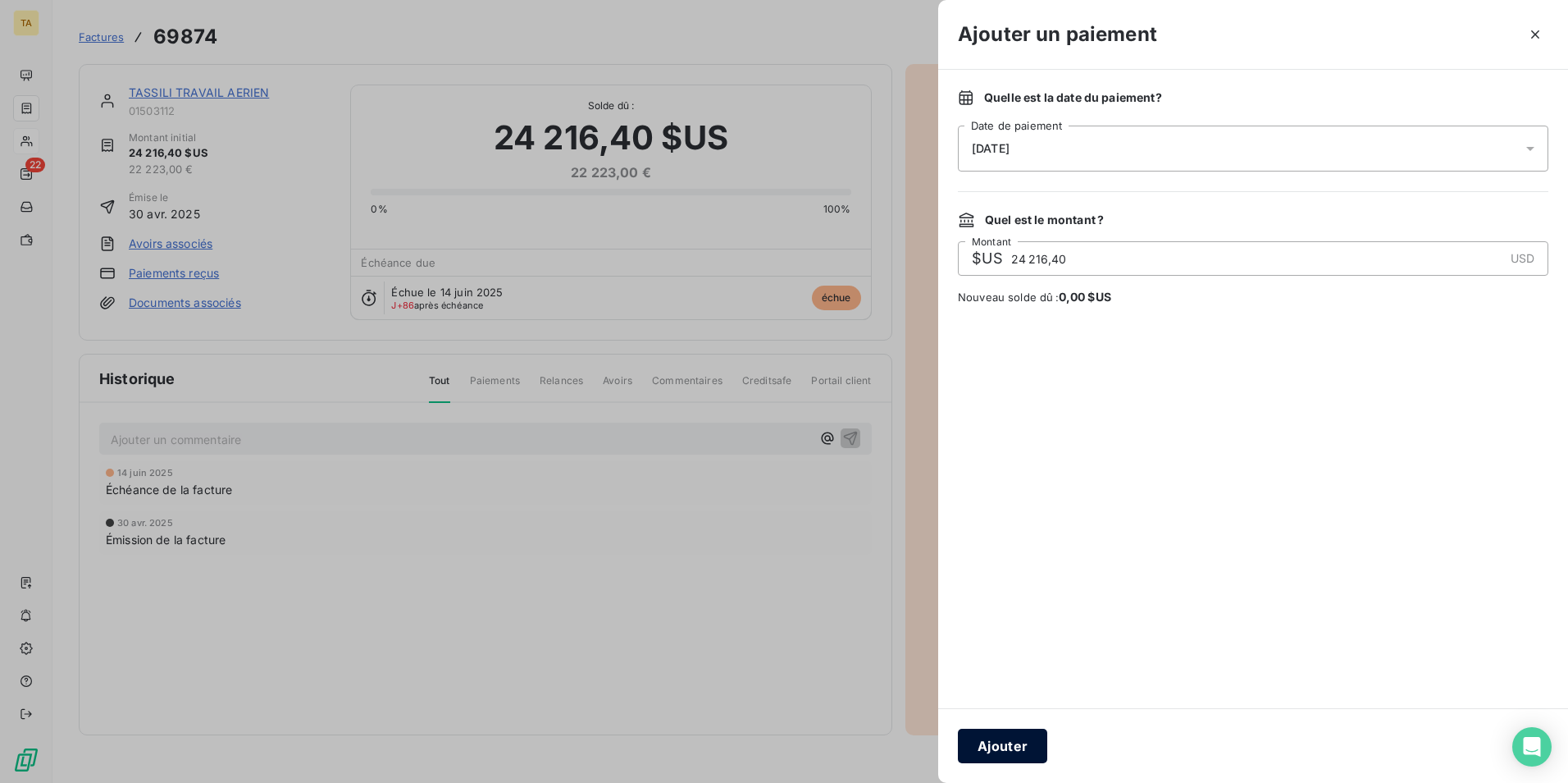
click at [1004, 752] on button "Ajouter" at bounding box center [1002, 746] width 90 height 35
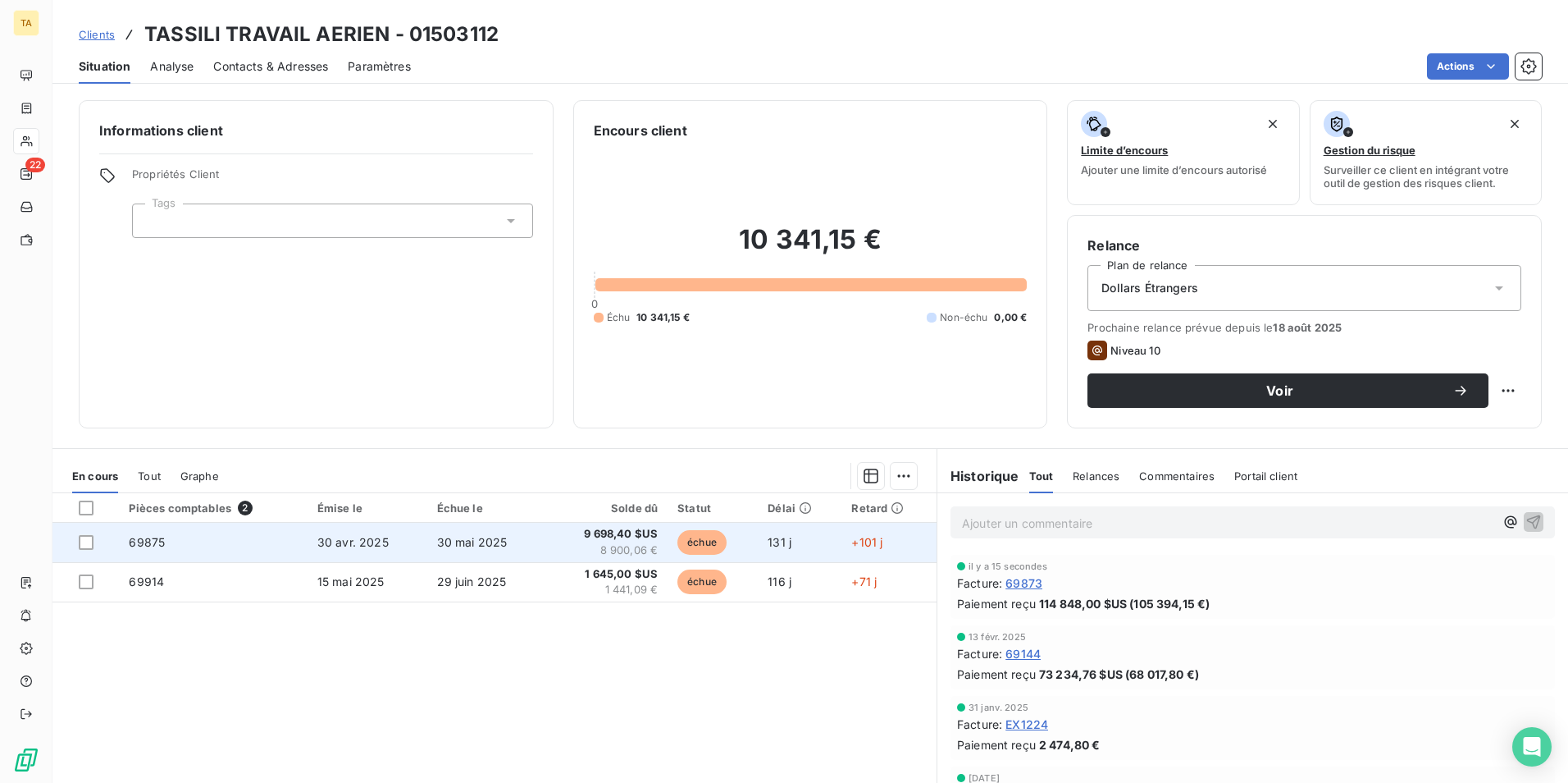
click at [153, 542] on span "69875" at bounding box center [146, 542] width 36 height 14
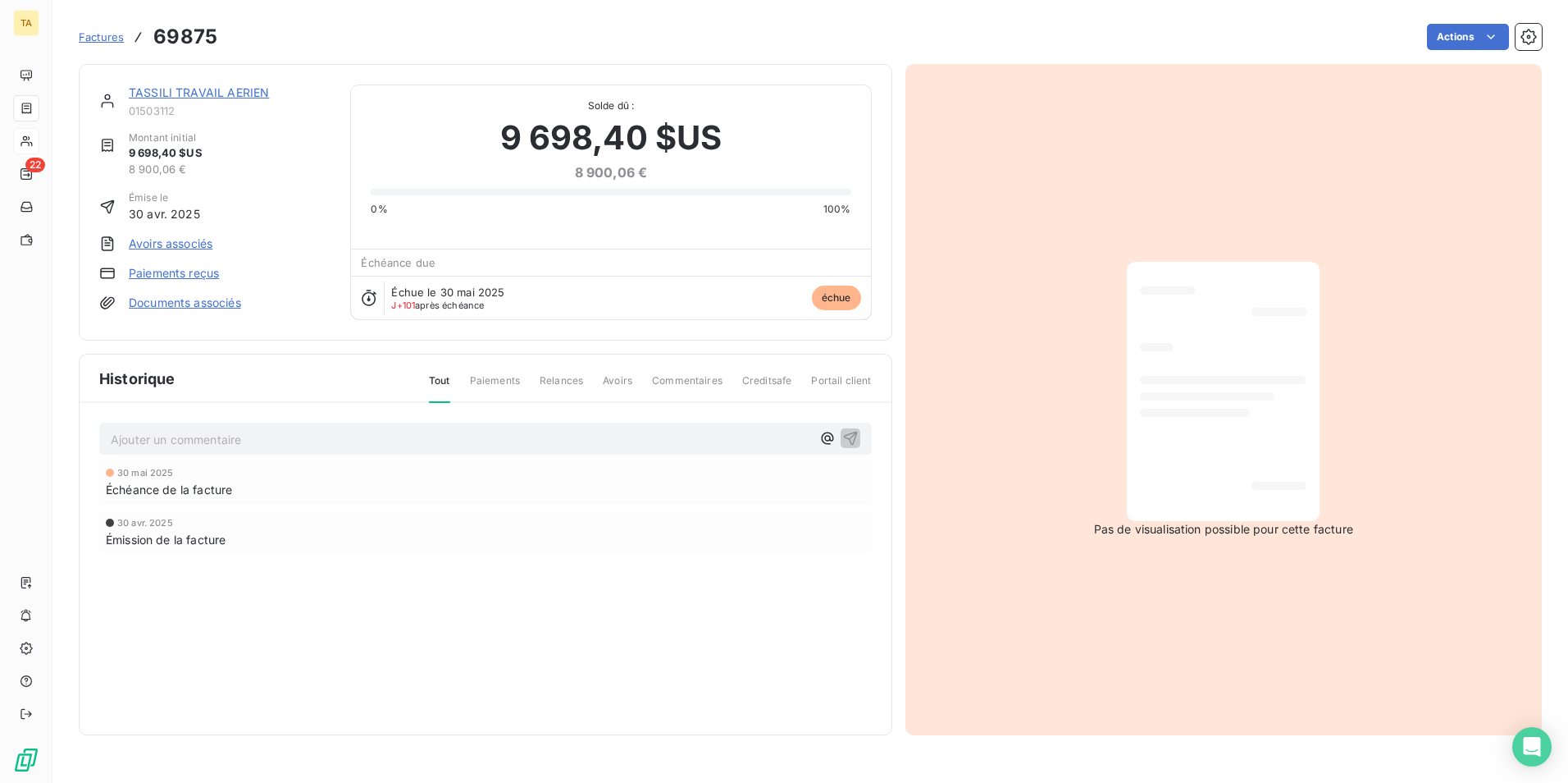
click at [173, 271] on link "Paiements reçus" at bounding box center [174, 273] width 91 height 17
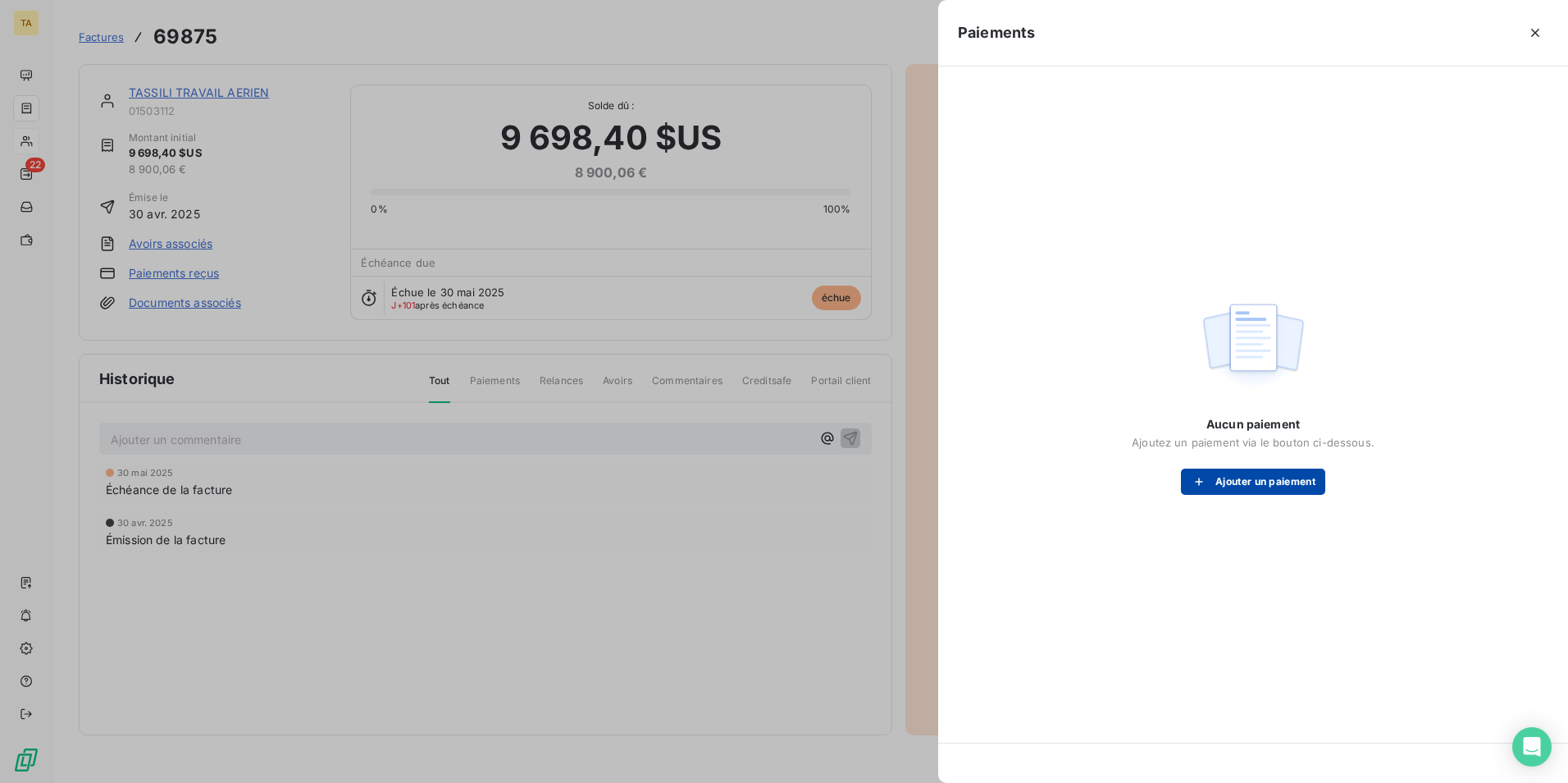
click at [1248, 484] on button "Ajouter un paiement" at bounding box center [1253, 481] width 145 height 26
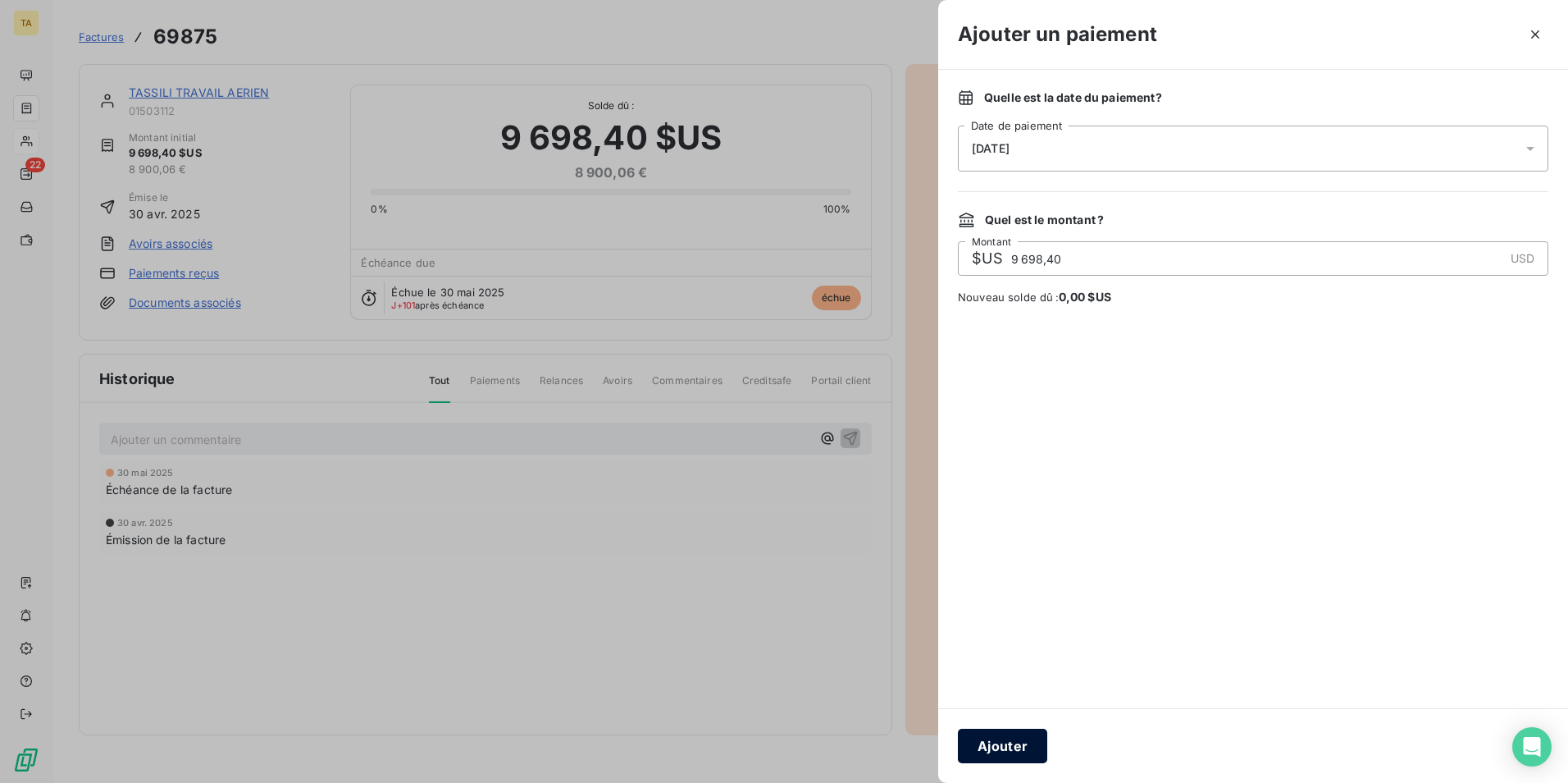
click at [1001, 744] on button "Ajouter" at bounding box center [1002, 746] width 90 height 35
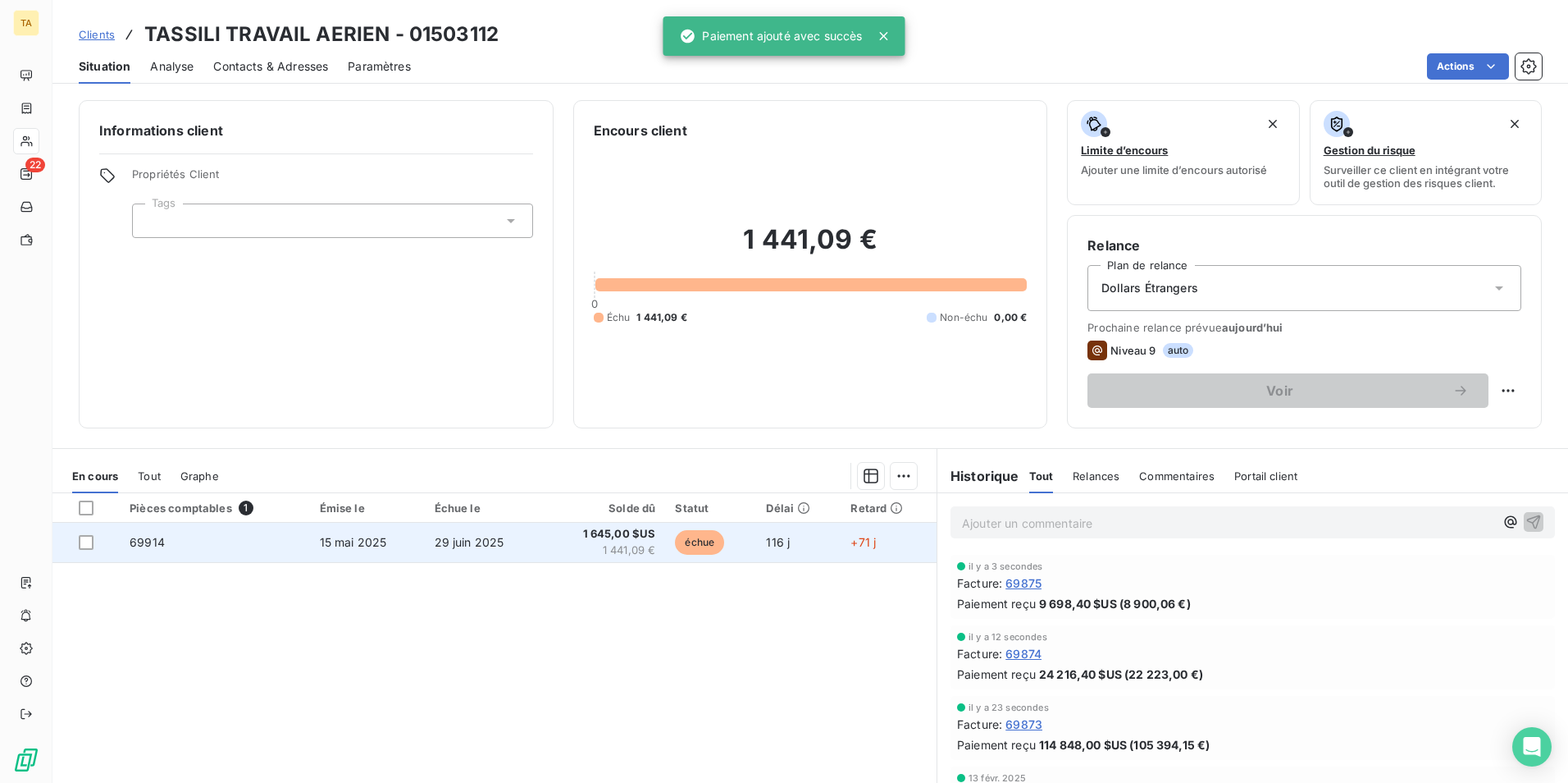
click at [154, 536] on span "69914" at bounding box center [147, 542] width 35 height 14
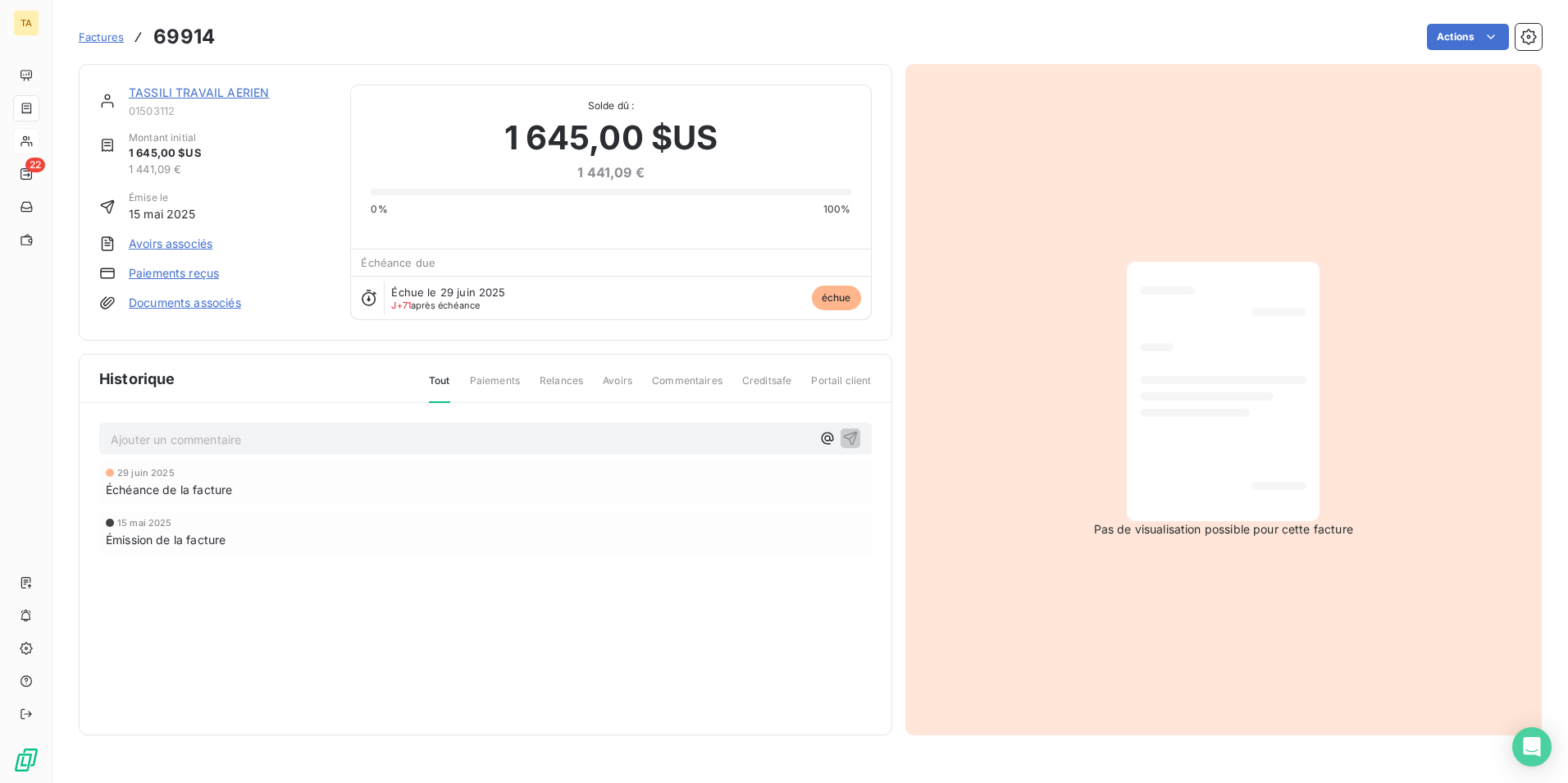
click at [173, 269] on link "Paiements reçus" at bounding box center [174, 273] width 91 height 17
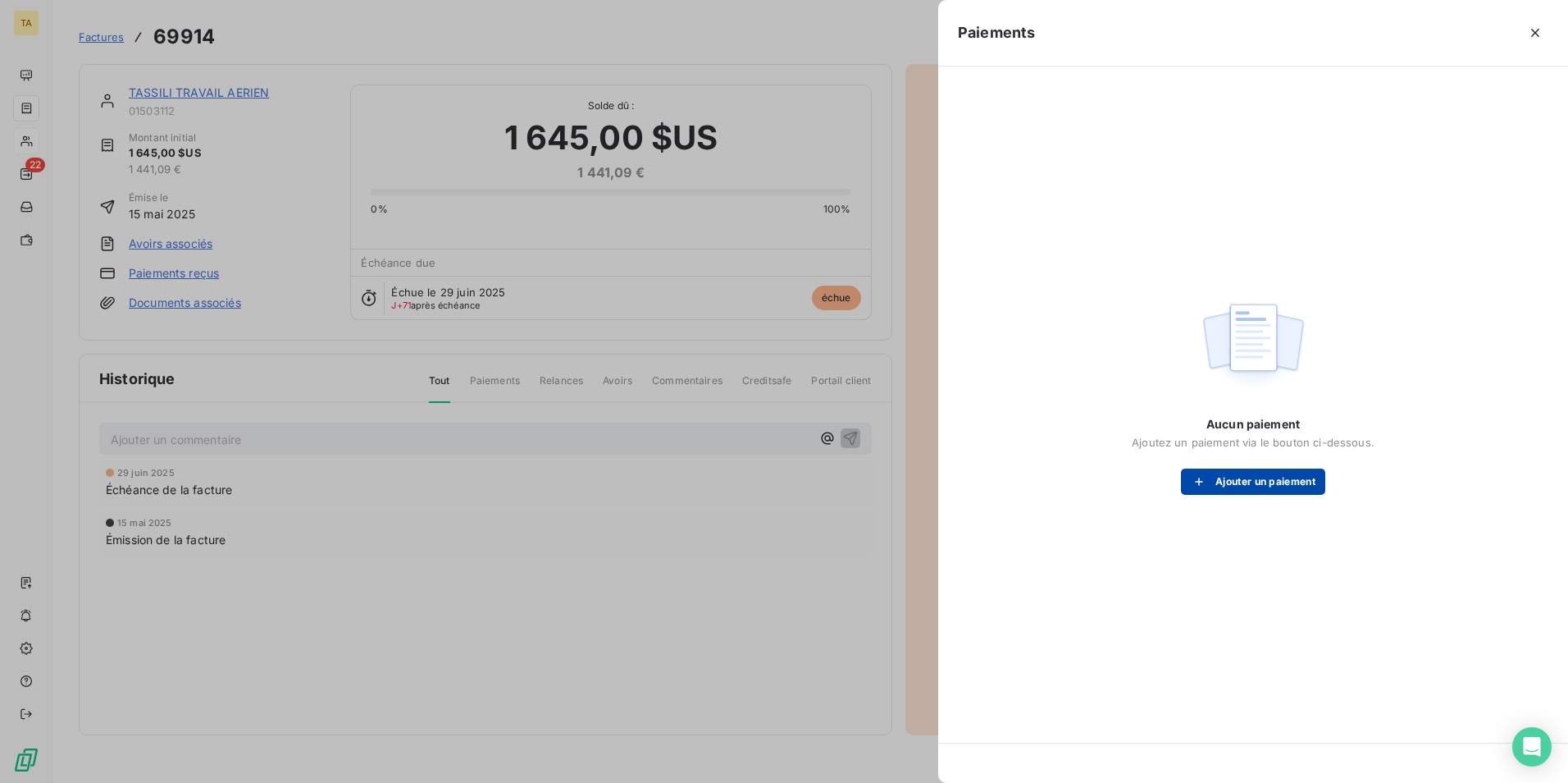
click at [1248, 480] on button "Ajouter un paiement" at bounding box center [1253, 481] width 145 height 26
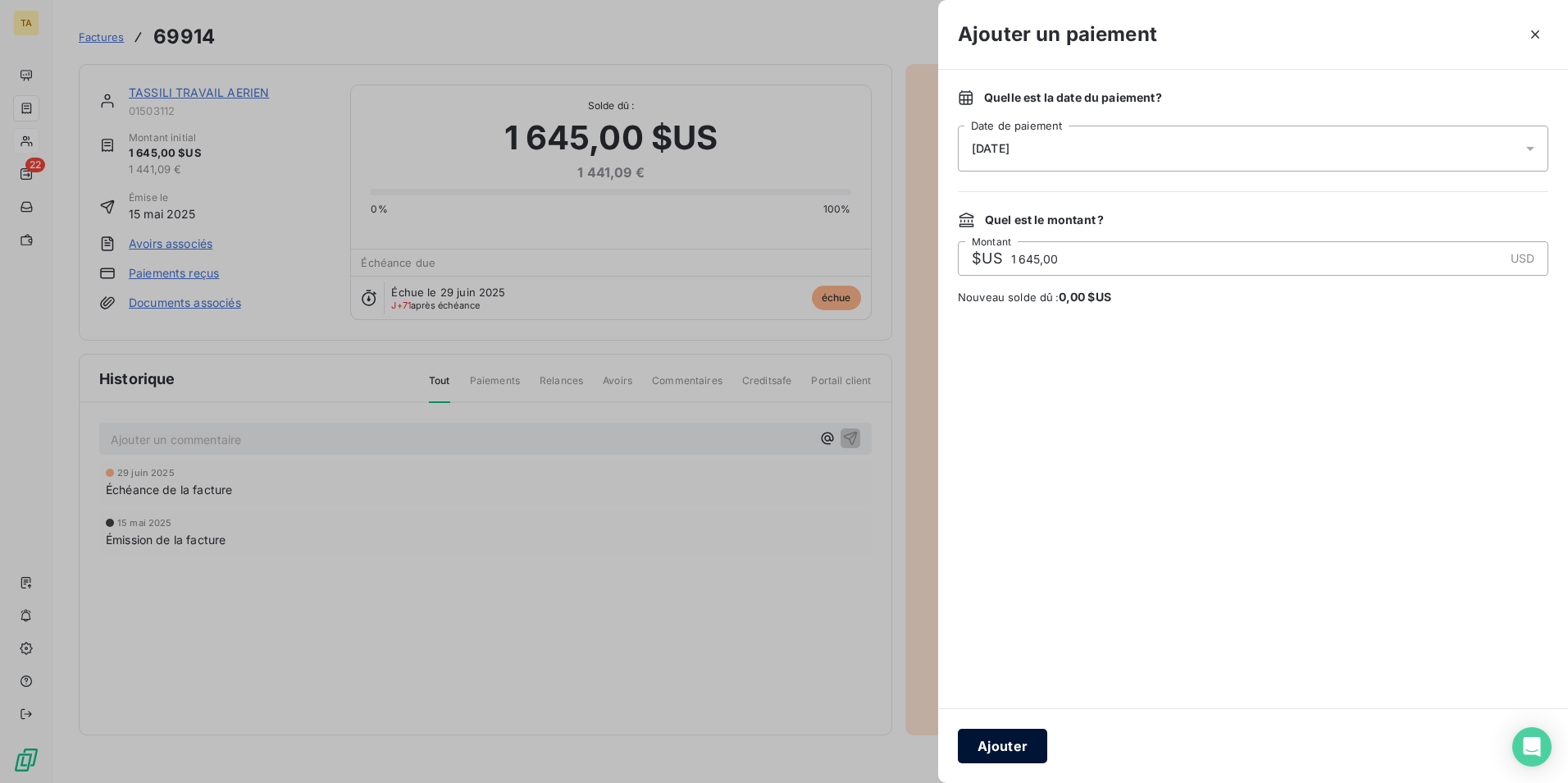
click at [1008, 748] on button "Ajouter" at bounding box center [1002, 746] width 90 height 35
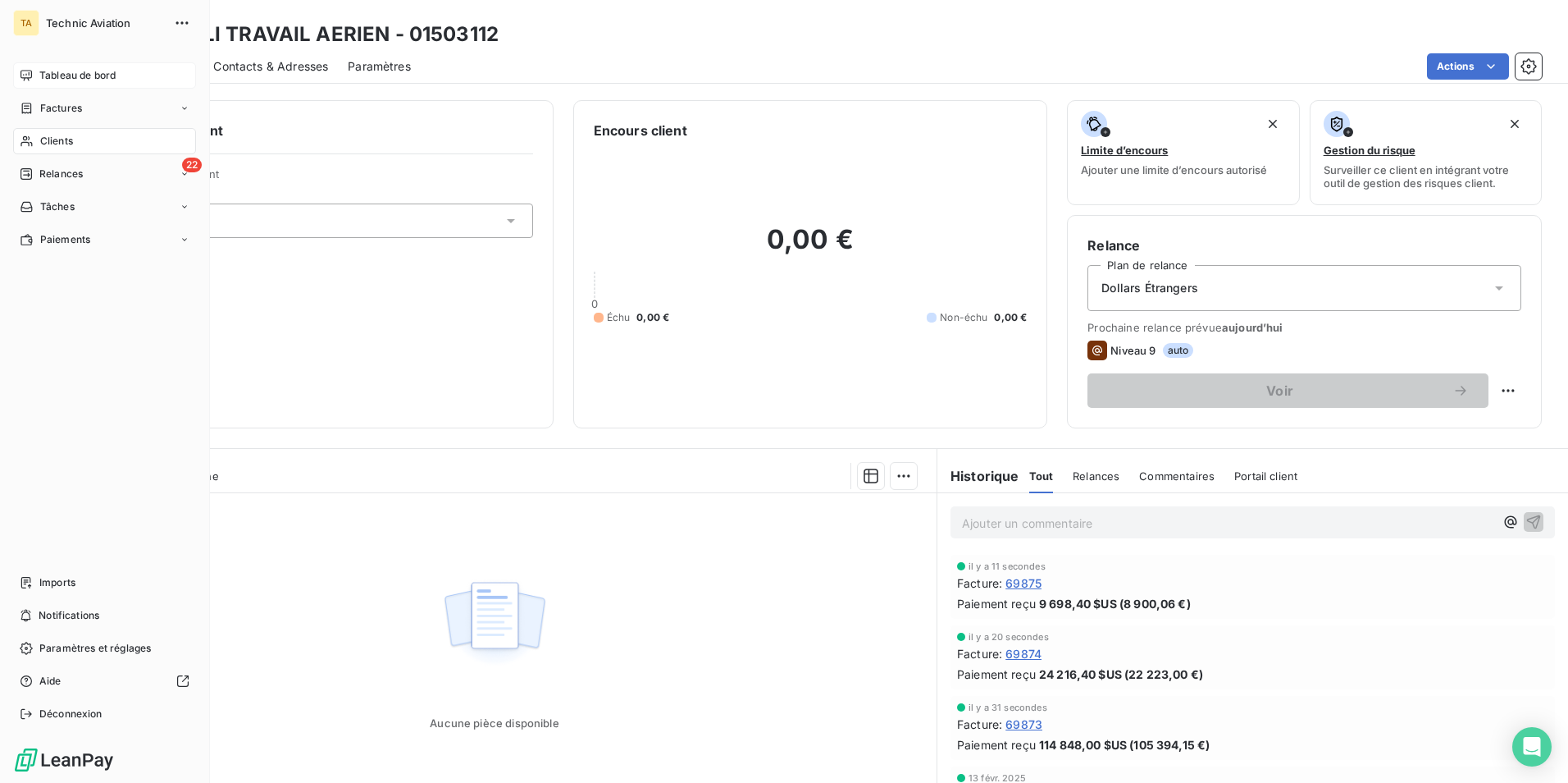
click at [67, 75] on span "Tableau de bord" at bounding box center [78, 75] width 77 height 15
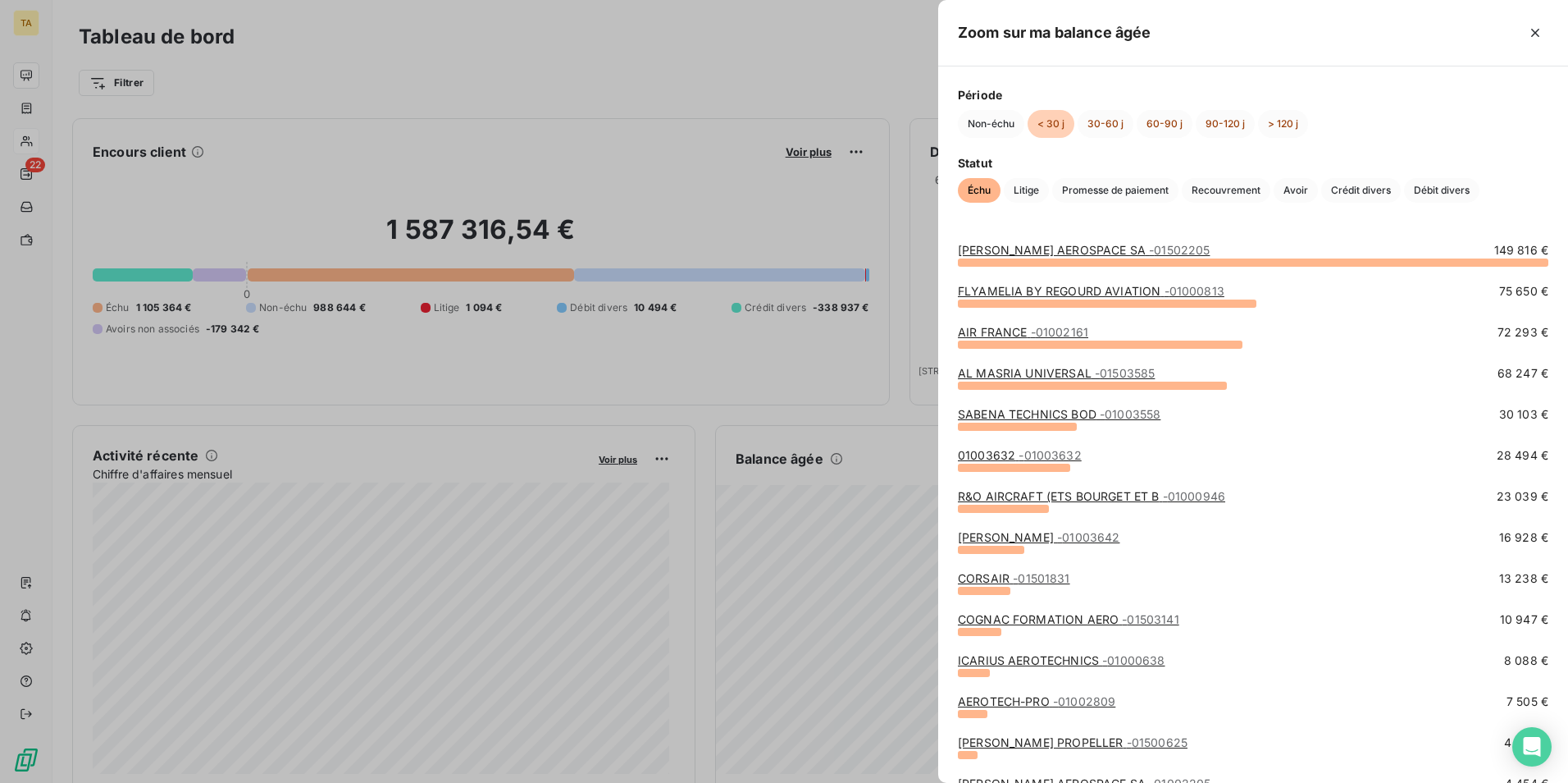
click at [679, 382] on div at bounding box center [784, 392] width 1568 height 783
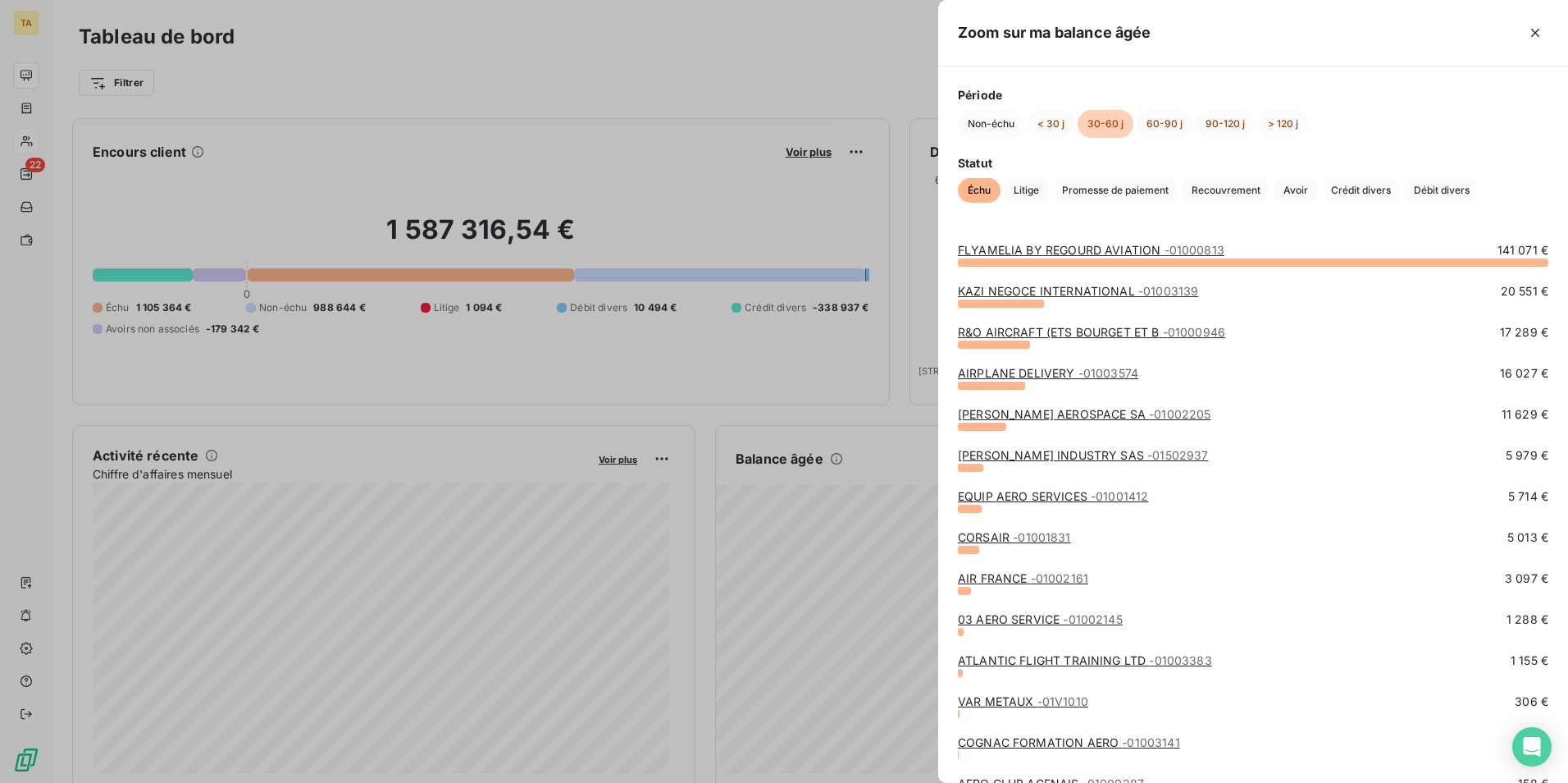
click at [465, 369] on div at bounding box center [784, 392] width 1568 height 783
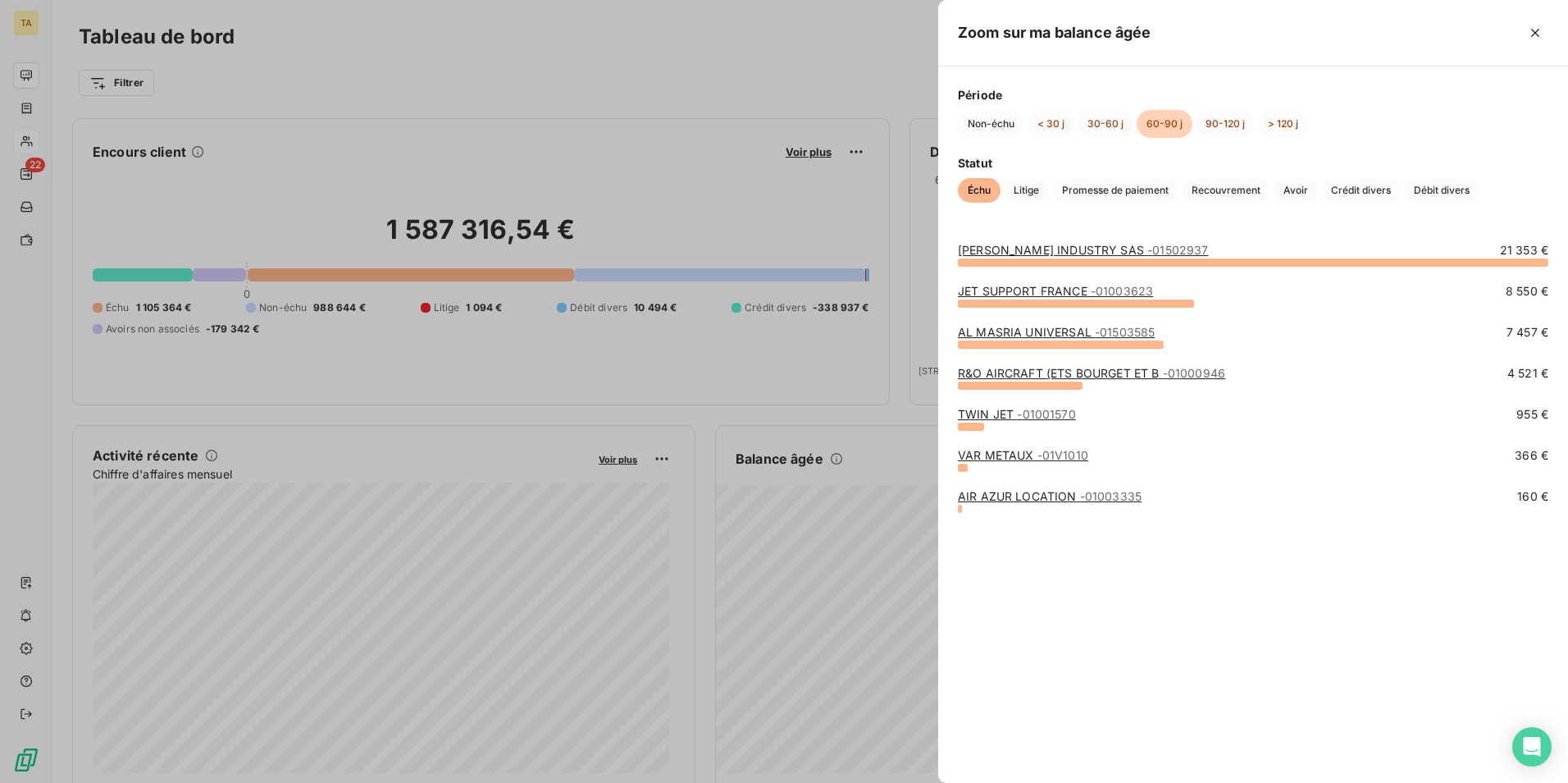
click at [516, 355] on div at bounding box center [784, 392] width 1568 height 783
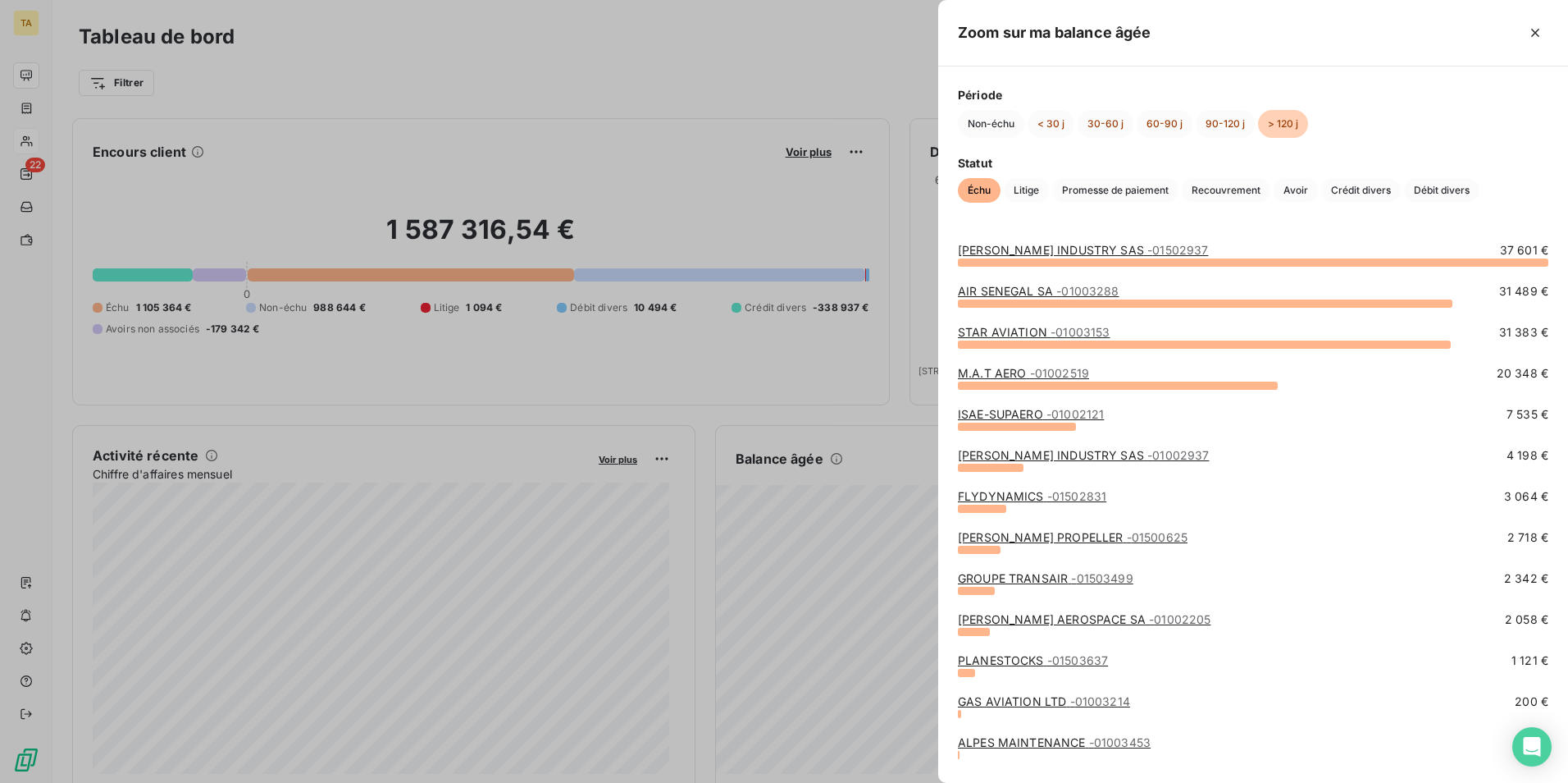
click at [515, 374] on div at bounding box center [784, 392] width 1568 height 783
